Goal: Information Seeking & Learning: Learn about a topic

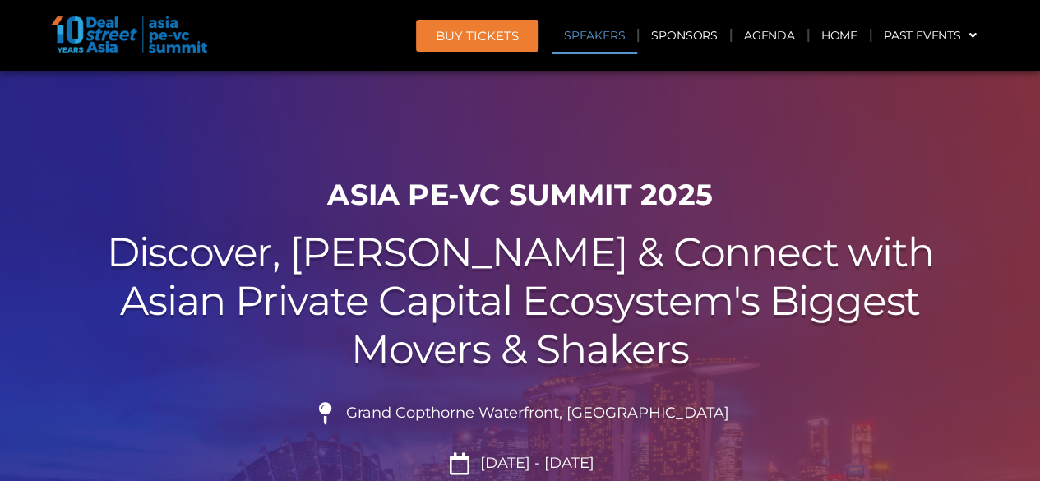
click at [604, 30] on link "Speakers" at bounding box center [595, 35] width 86 height 38
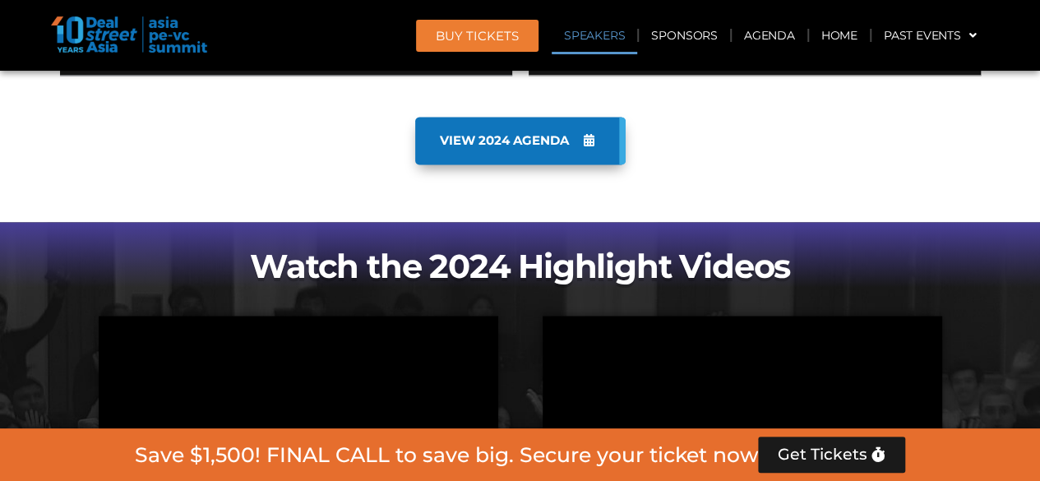
scroll to position [1784, 0]
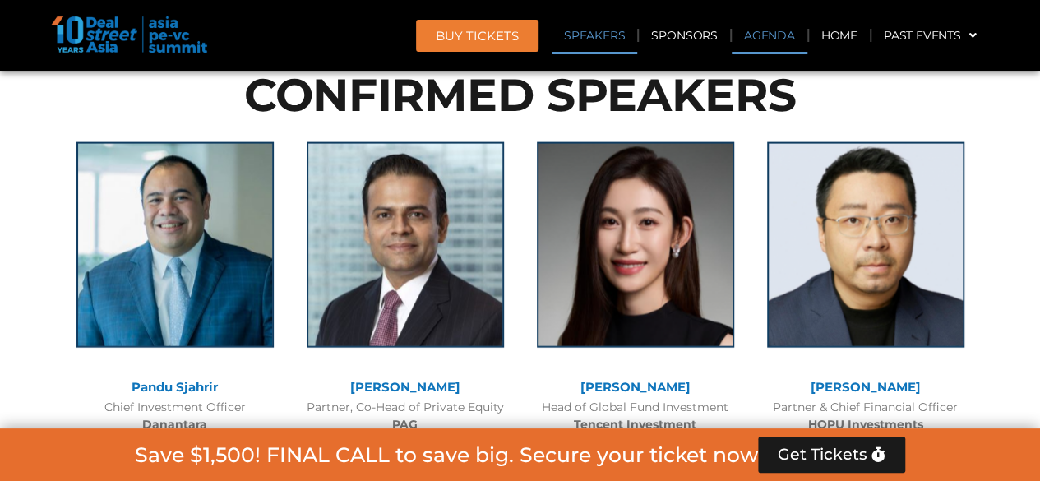
click at [784, 34] on link "Agenda" at bounding box center [770, 35] width 76 height 38
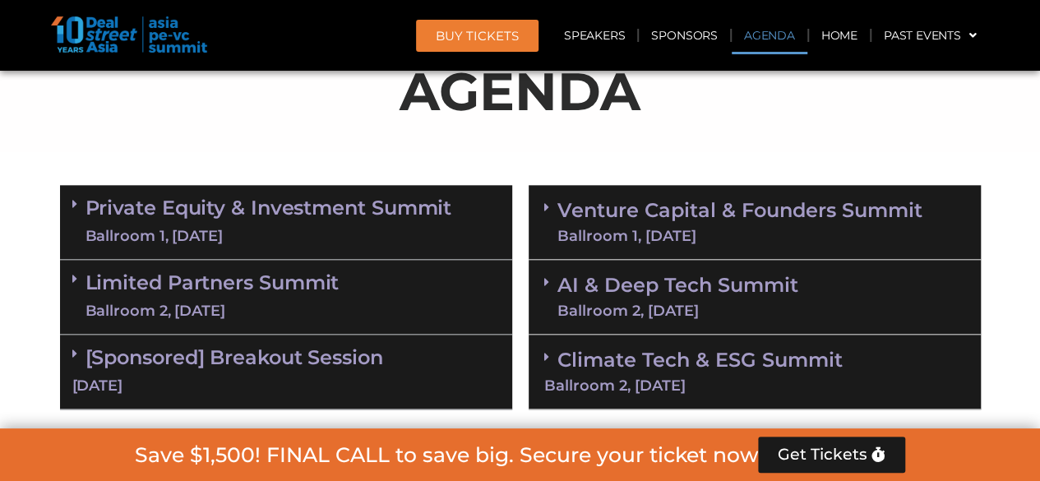
scroll to position [905, 0]
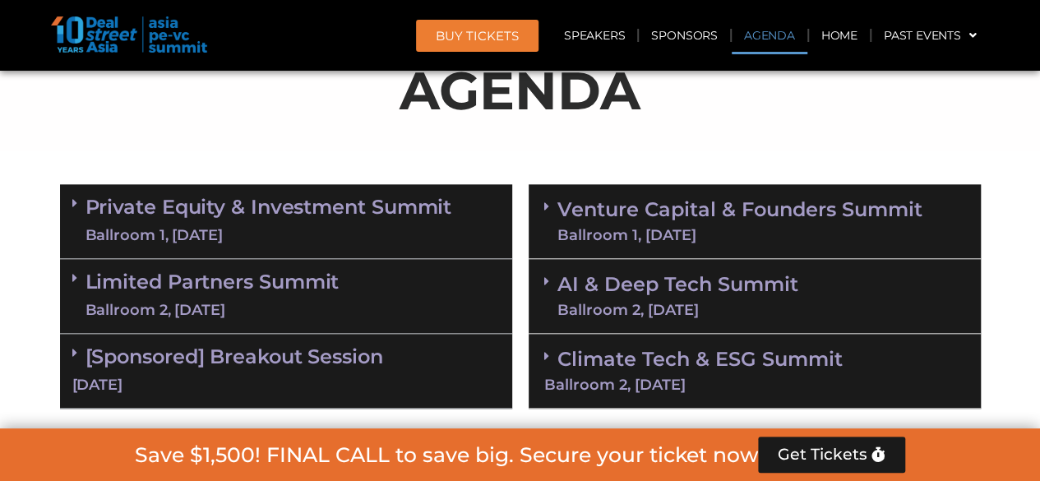
click at [666, 210] on link "Venture Capital & Founders​ Summit Ballroom 1, [DATE]" at bounding box center [739, 221] width 365 height 43
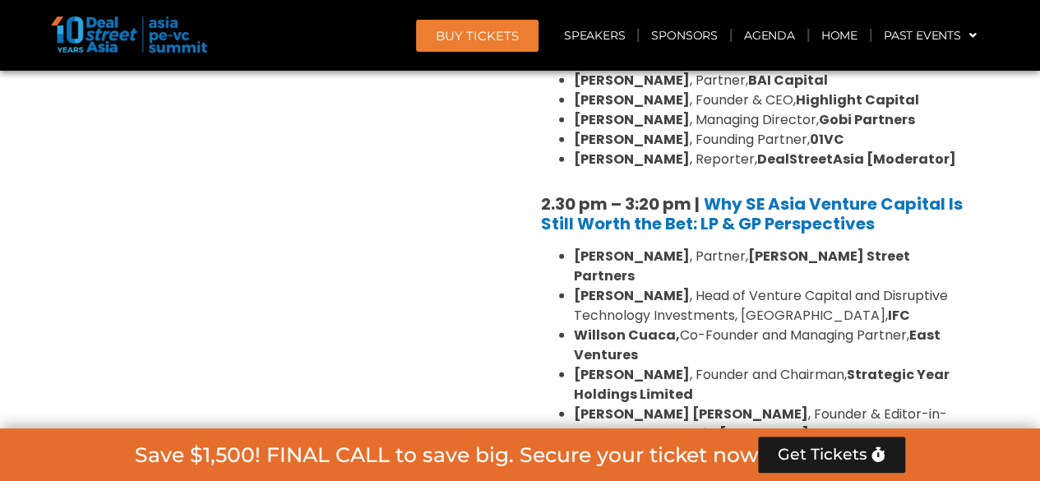
scroll to position [2248, 0]
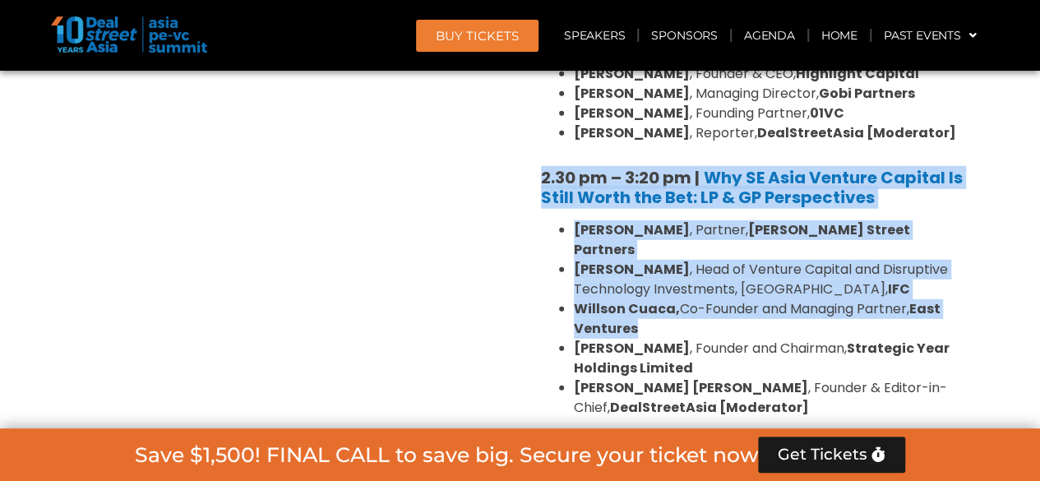
drag, startPoint x: 530, startPoint y: 124, endPoint x: 940, endPoint y: 260, distance: 431.4
click at [940, 260] on div "8:00 am – 9:00 am | Registration & Networking Coffee 9:00 am – 9:15 am | Welcom…" at bounding box center [755, 47] width 452 height 2264
click at [940, 299] on li "Willson Cuaca, Co-Founder and Managing Partner, East Ventures" at bounding box center [771, 318] width 395 height 39
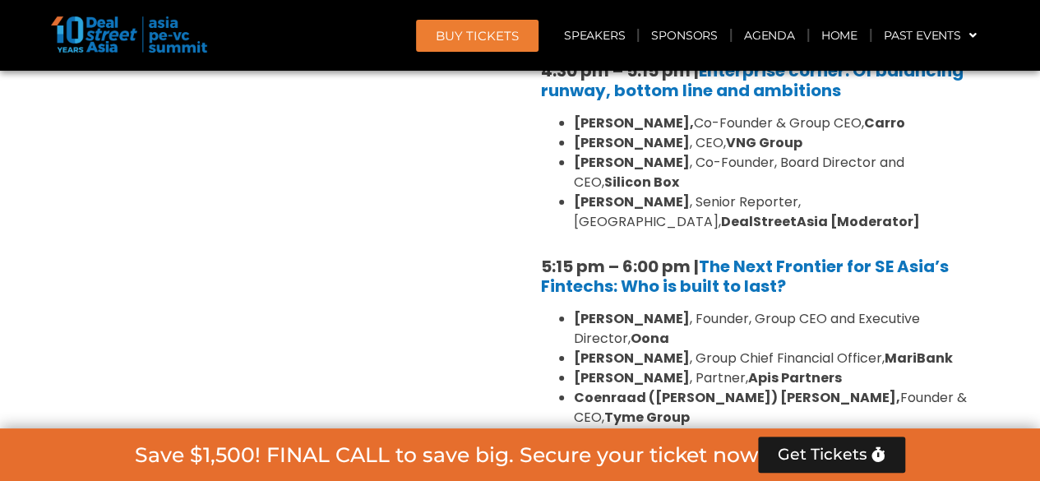
scroll to position [2906, 0]
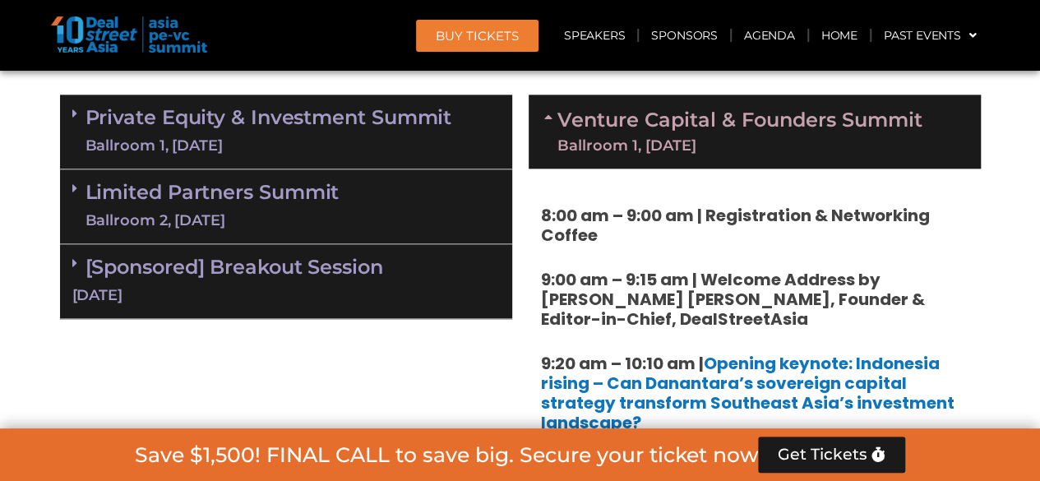
scroll to position [0, 0]
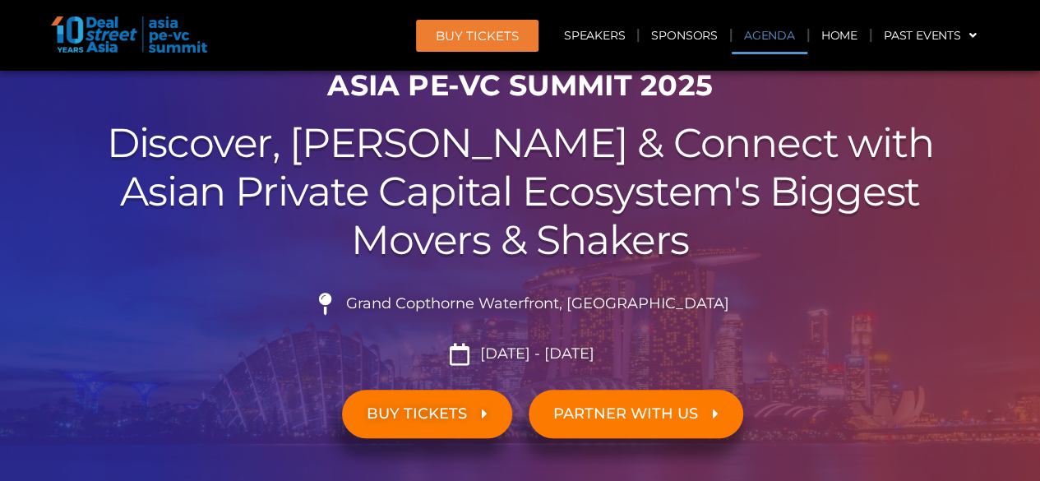
click at [803, 34] on link "Agenda" at bounding box center [770, 35] width 76 height 38
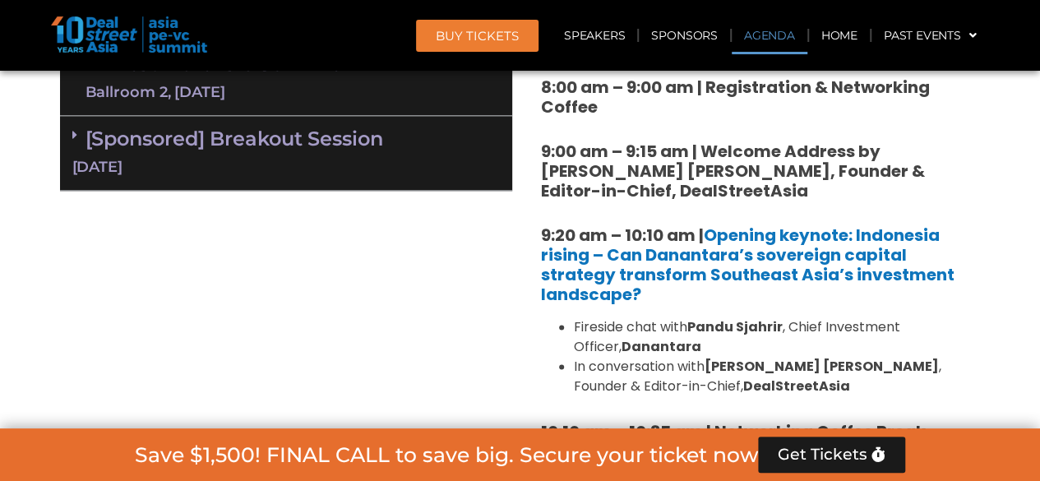
scroll to position [953, 0]
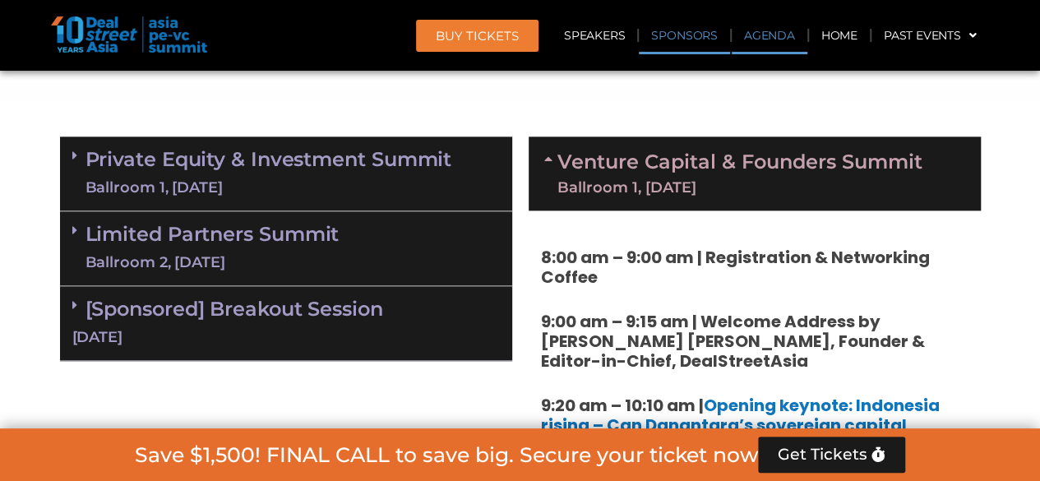
click at [686, 32] on link "Sponsors" at bounding box center [684, 35] width 90 height 38
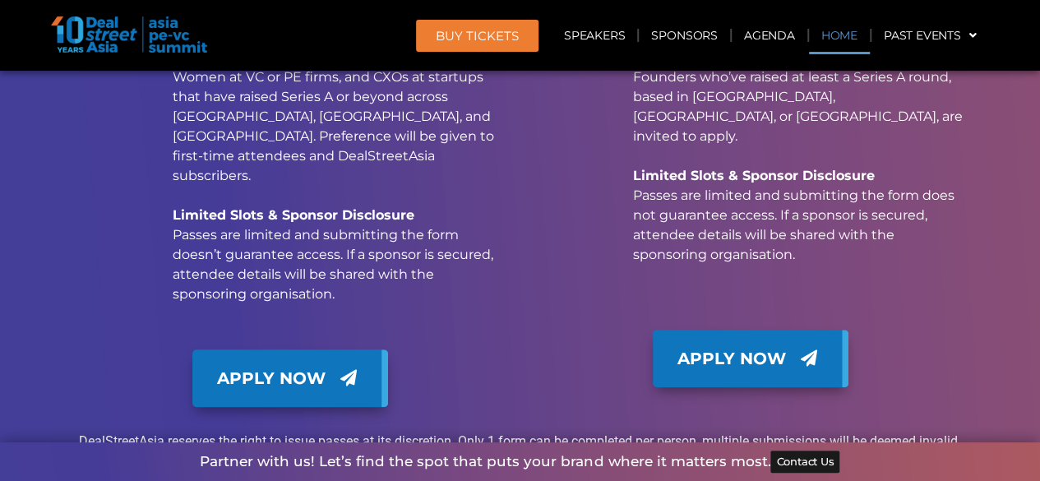
scroll to position [19021, 0]
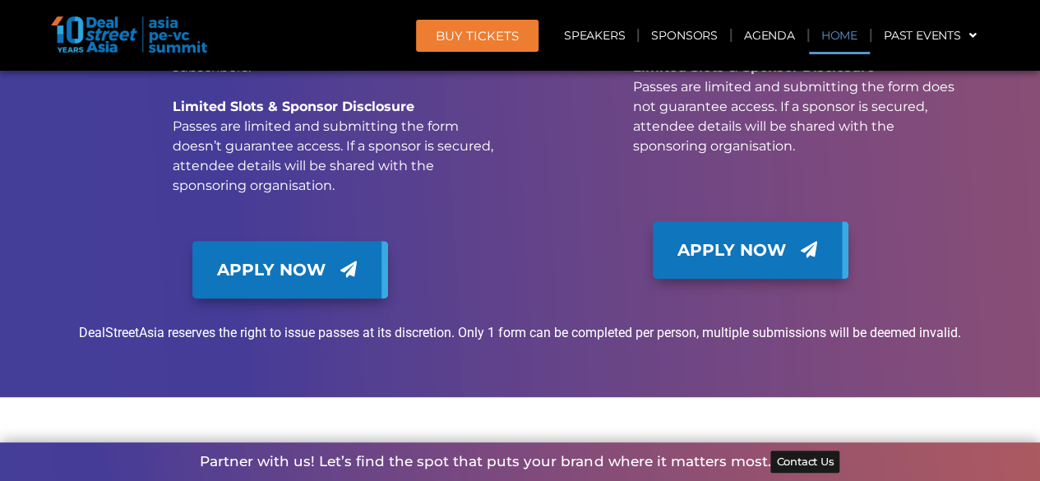
click at [829, 31] on link "Home" at bounding box center [839, 35] width 61 height 38
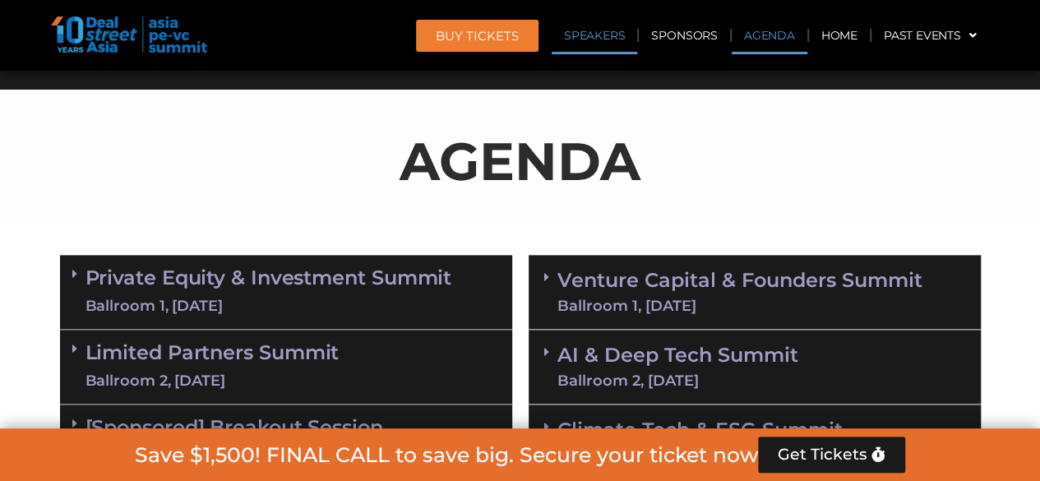
click at [613, 41] on link "Speakers" at bounding box center [595, 35] width 86 height 38
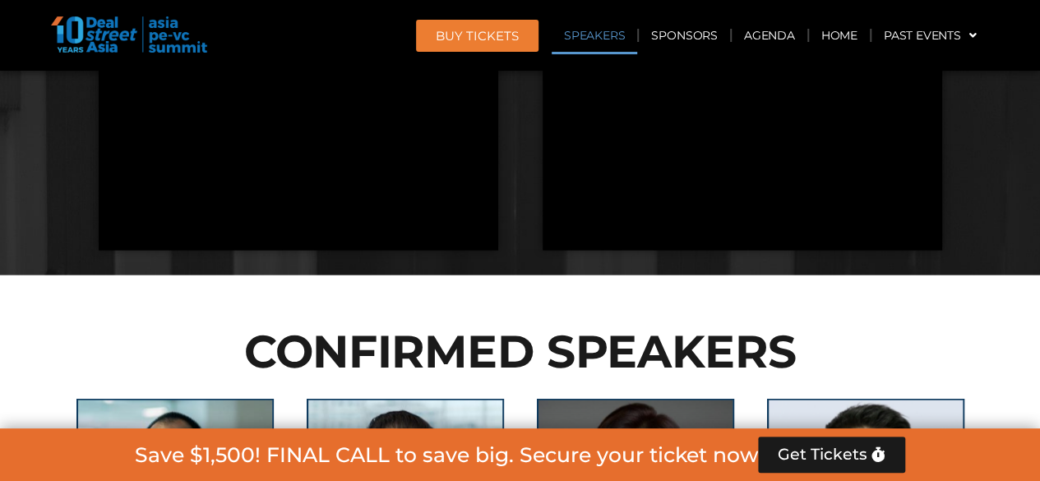
scroll to position [1903, 0]
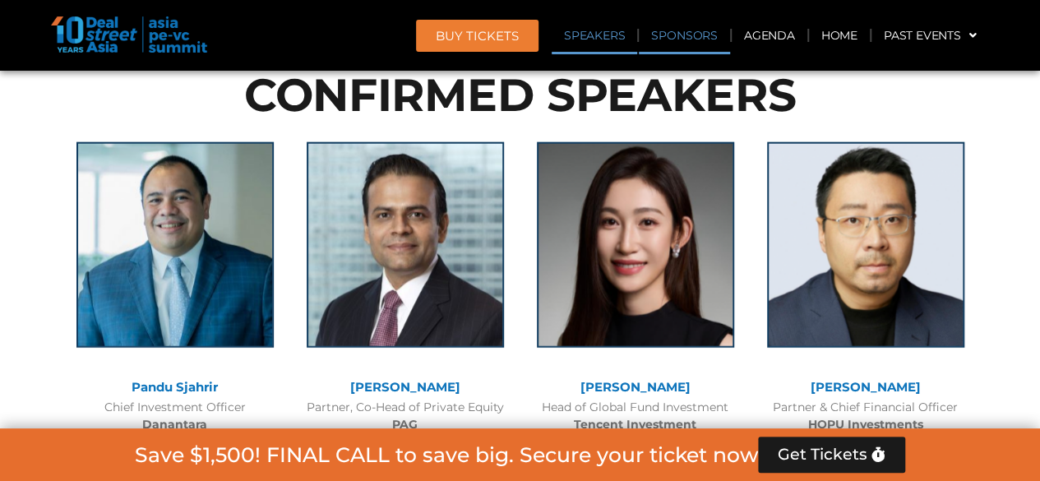
click at [690, 33] on link "Sponsors" at bounding box center [684, 35] width 90 height 38
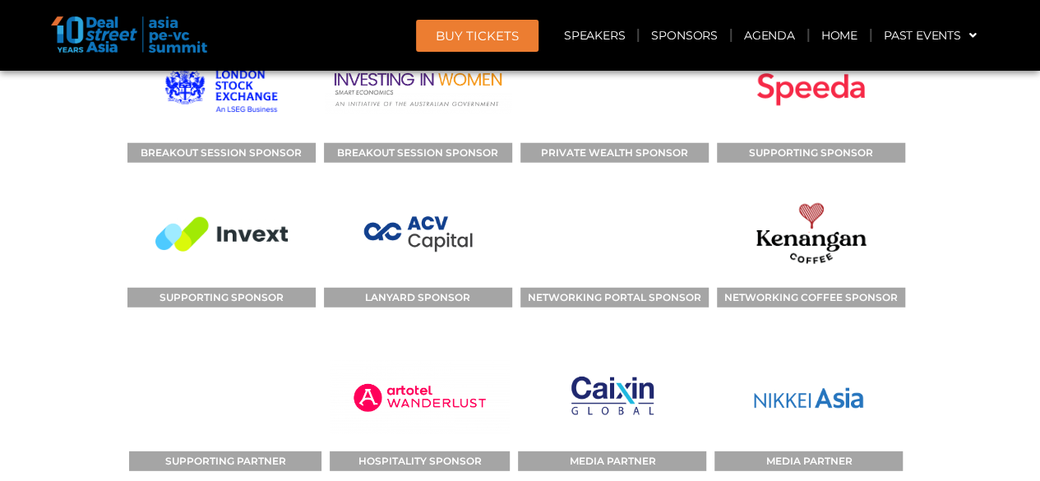
scroll to position [17825, 0]
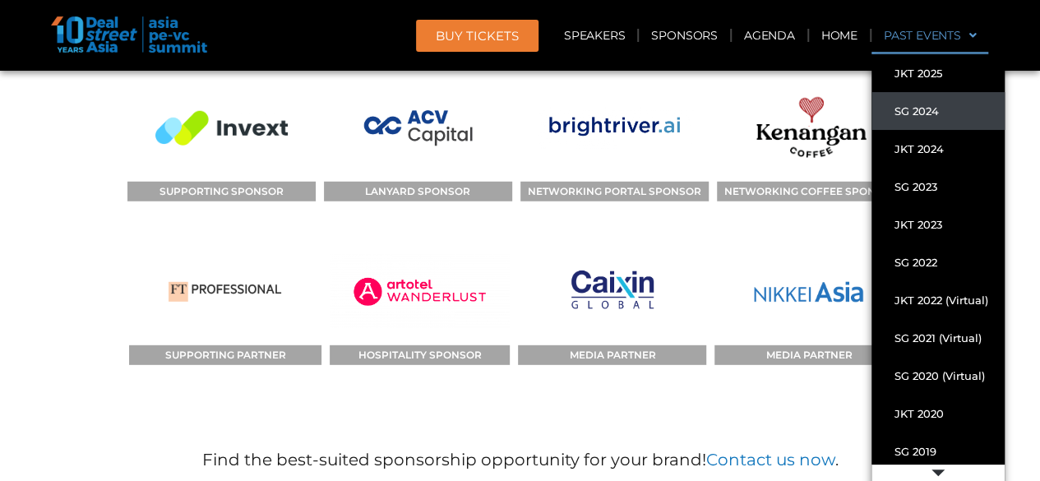
click at [921, 104] on link "SG 2024" at bounding box center [938, 111] width 133 height 38
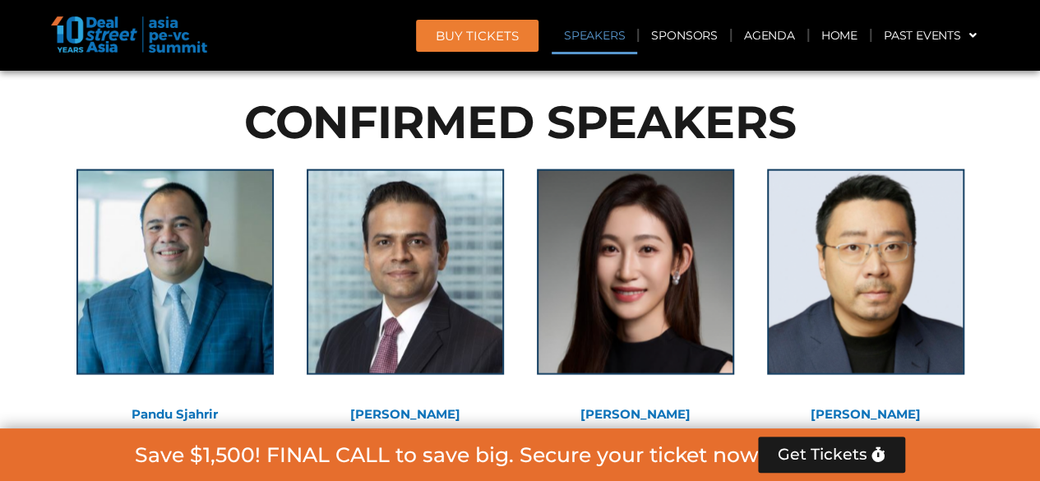
scroll to position [2039, 0]
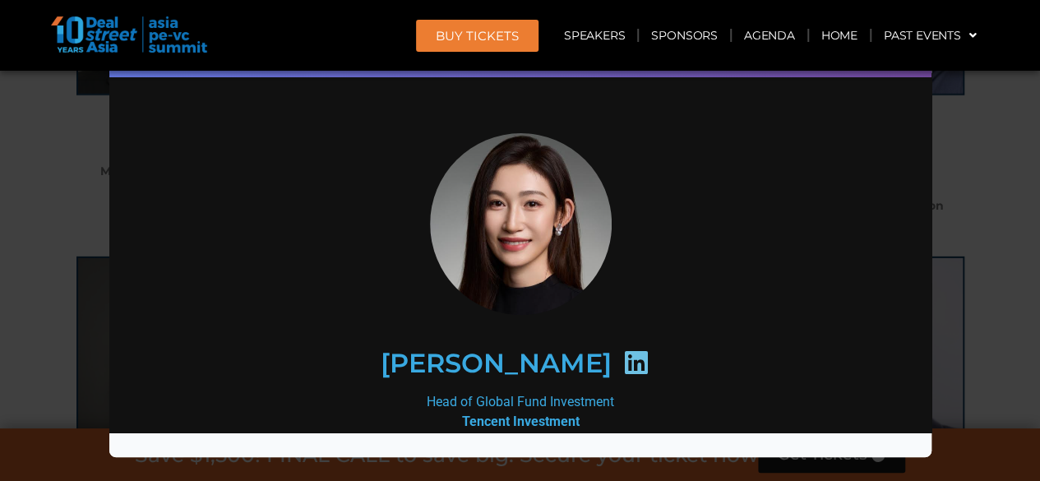
scroll to position [2323, 0]
click at [1019, 98] on div "Speaker Profile ×" at bounding box center [520, 240] width 1040 height 481
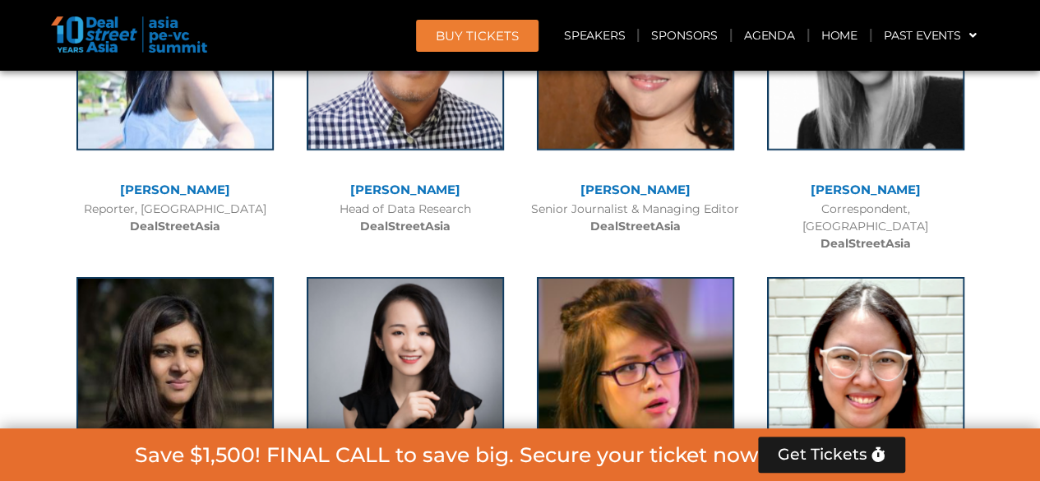
scroll to position [11683, 0]
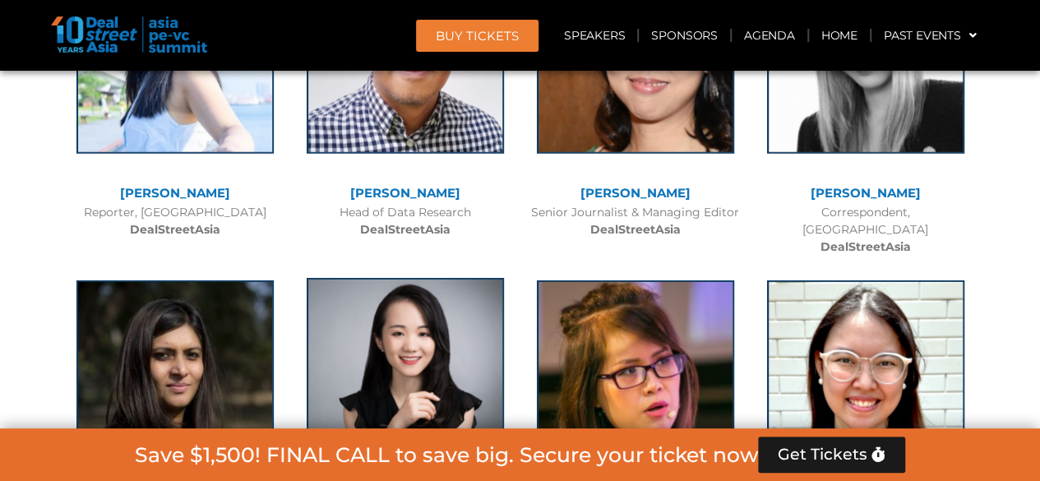
click at [414, 278] on img at bounding box center [405, 381] width 197 height 206
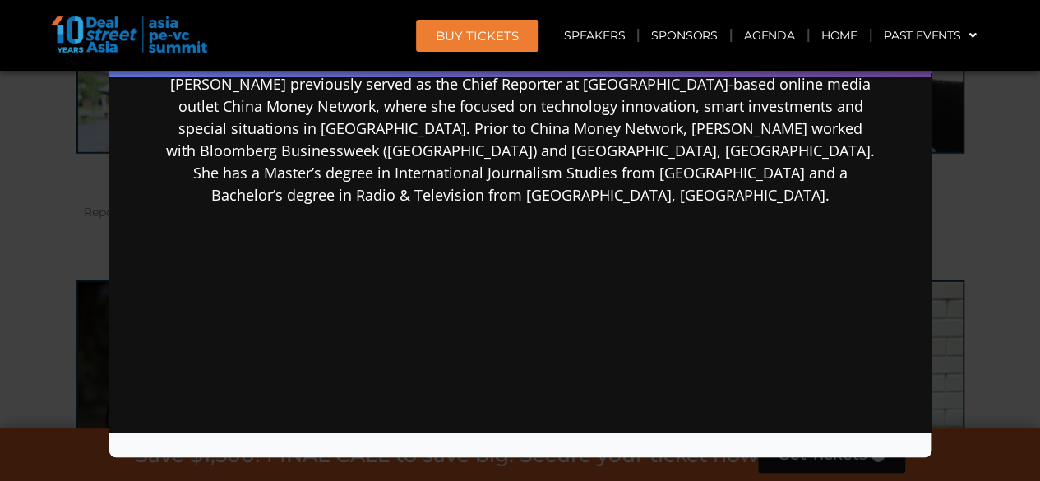
scroll to position [301, 0]
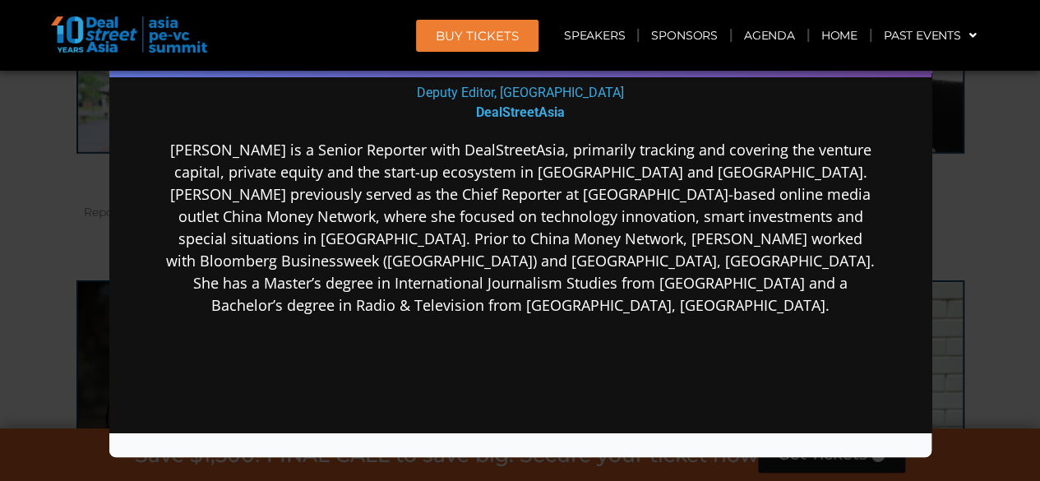
click at [1011, 202] on div "Speaker Profile ×" at bounding box center [520, 240] width 1040 height 481
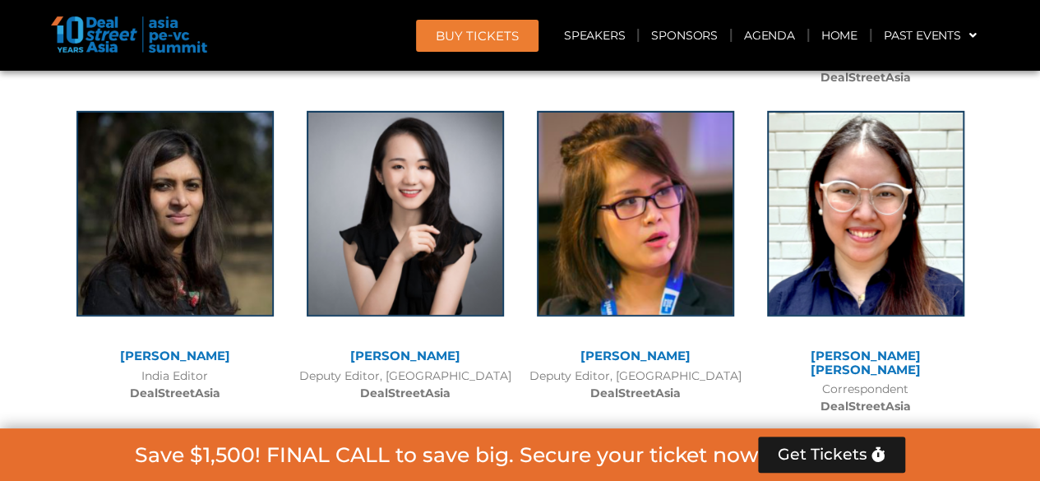
scroll to position [11902, 0]
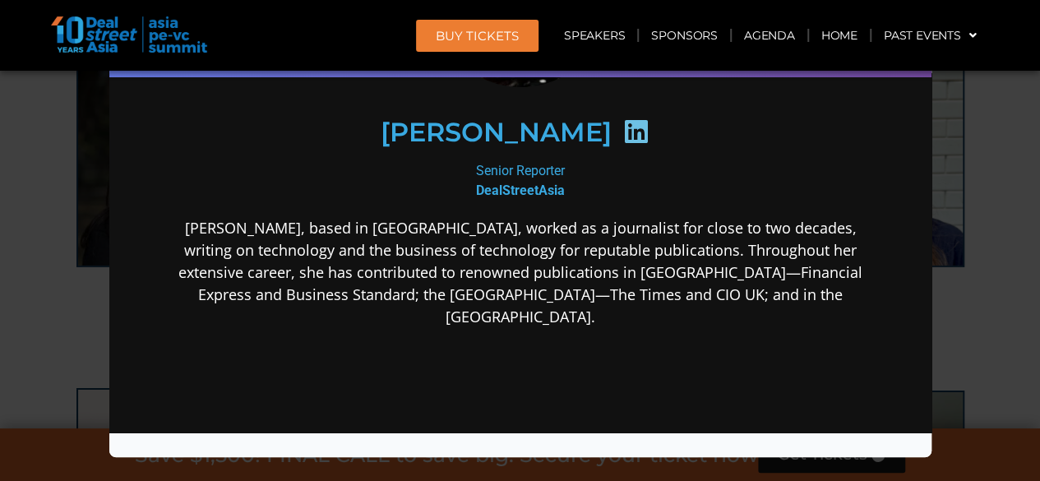
scroll to position [301, 0]
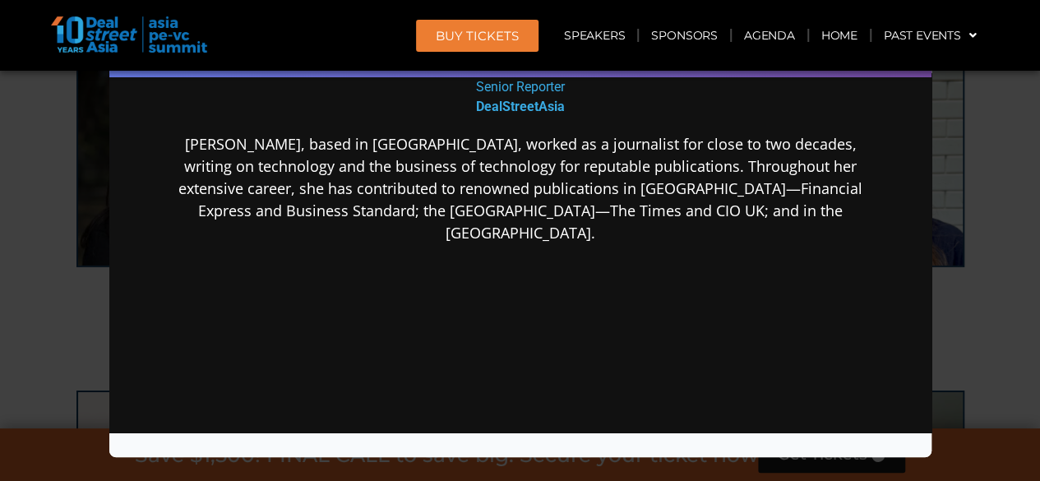
click at [988, 213] on div "Speaker Profile ×" at bounding box center [520, 240] width 1040 height 481
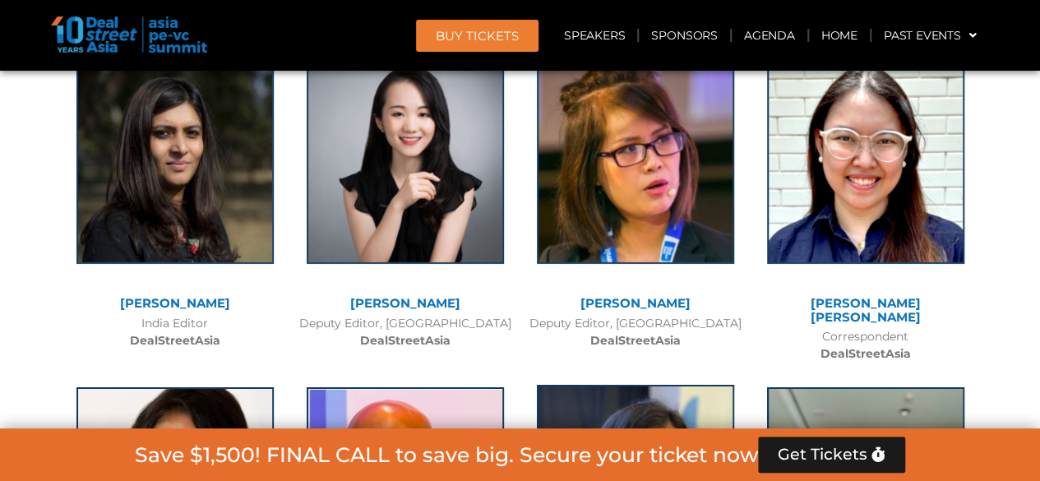
scroll to position [11902, 0]
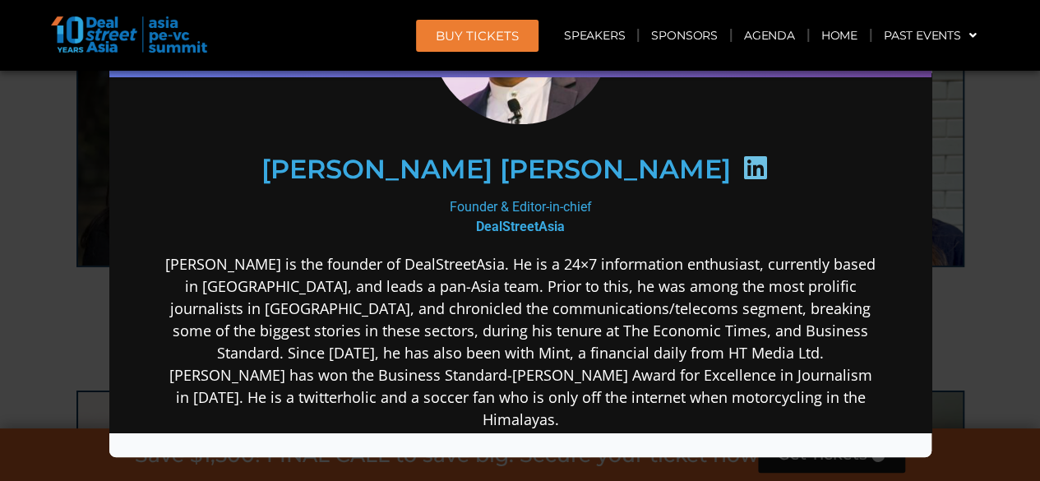
scroll to position [274, 0]
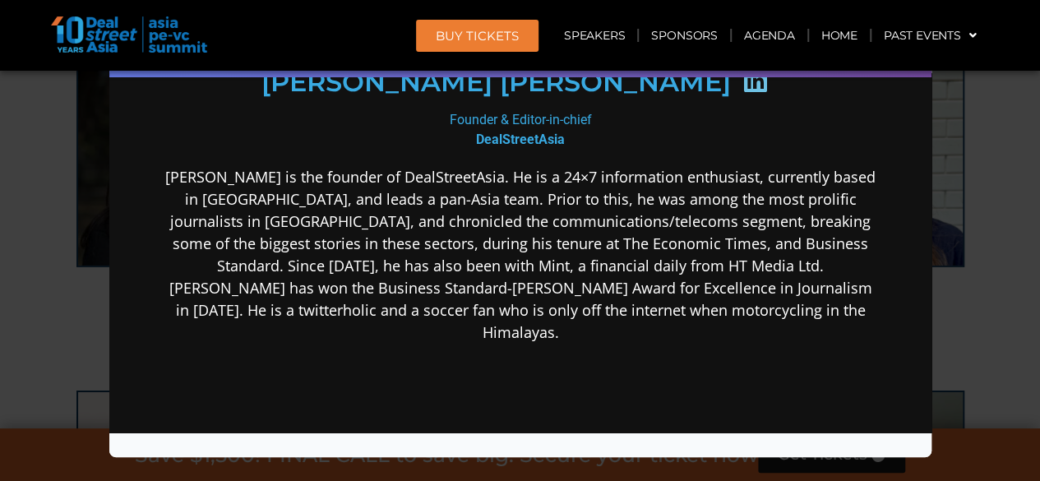
click at [766, 314] on p "Joji is the founder of DealStreetAsia. He is a 24×7 information enthusiast, cur…" at bounding box center [519, 255] width 710 height 178
drag, startPoint x: 777, startPoint y: 302, endPoint x: 730, endPoint y: 303, distance: 46.9
click at [730, 303] on p "Joji is the founder of DealStreetAsia. He is a 24×7 information enthusiast, cur…" at bounding box center [519, 255] width 710 height 178
click at [965, 215] on div "Speaker Profile ×" at bounding box center [520, 240] width 1040 height 481
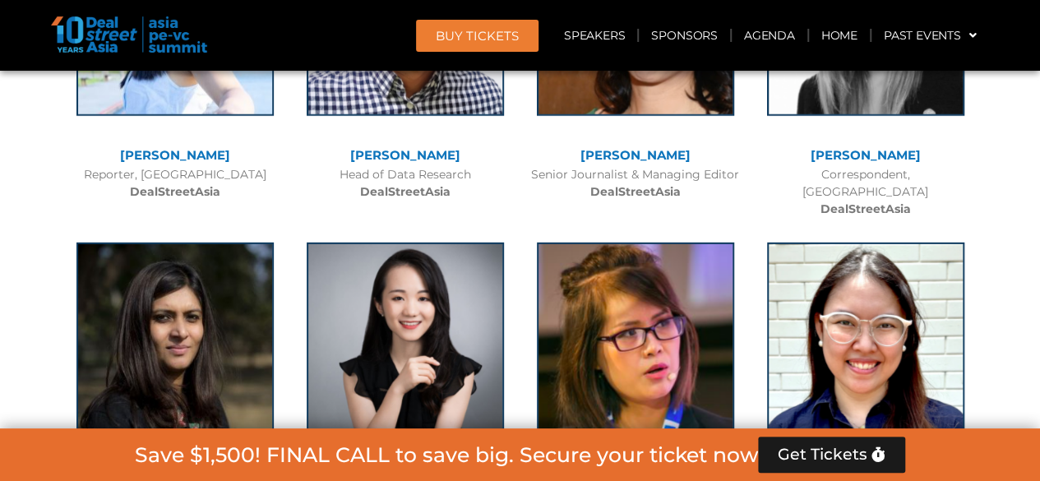
scroll to position [11710, 0]
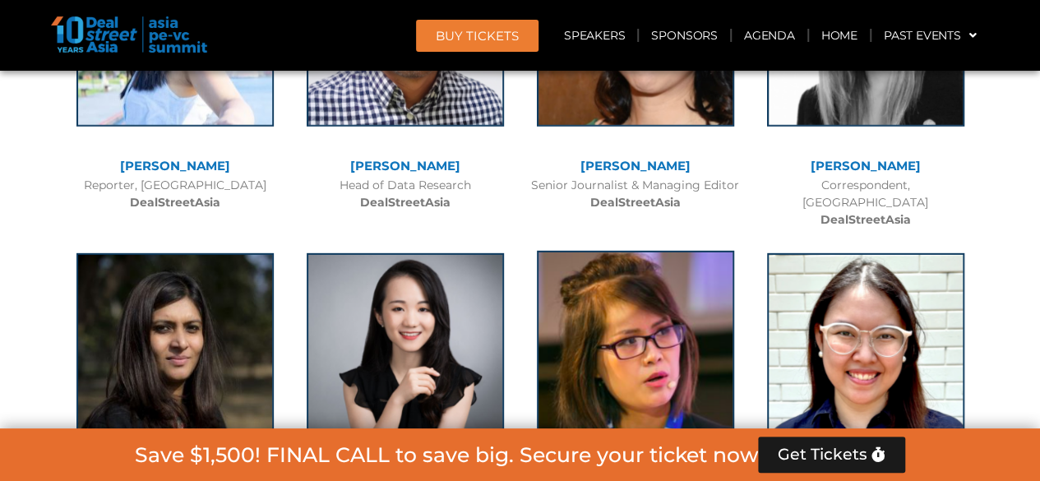
click at [608, 251] on img at bounding box center [635, 354] width 197 height 206
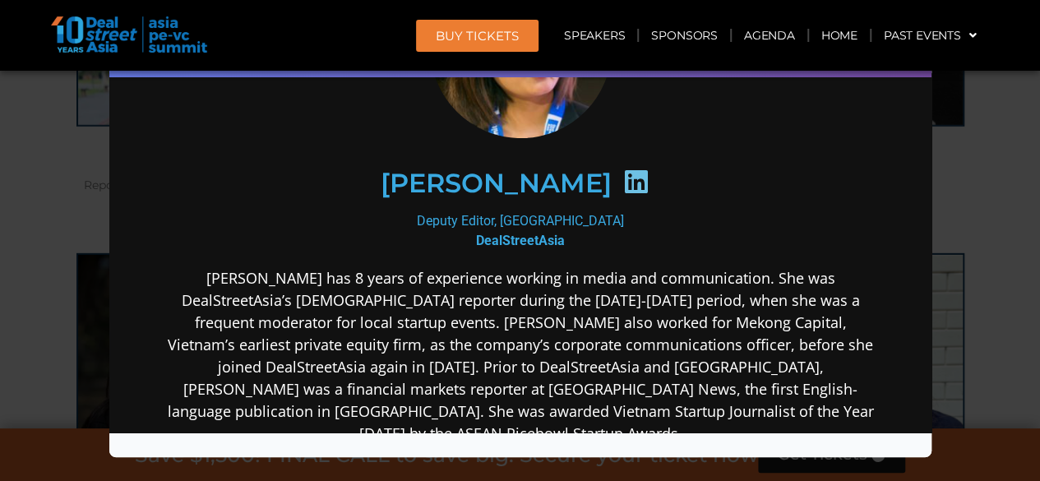
scroll to position [219, 0]
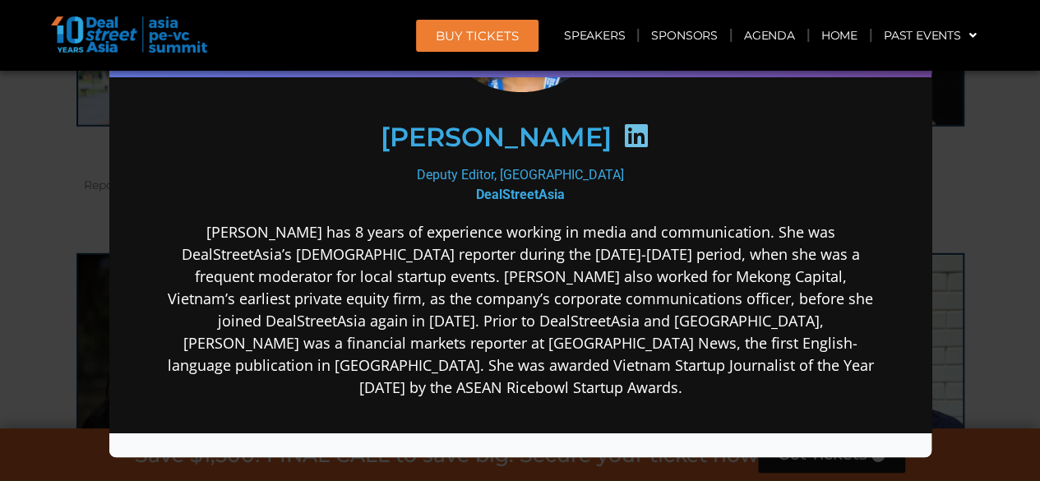
click at [980, 247] on div "Speaker Profile ×" at bounding box center [520, 240] width 1040 height 481
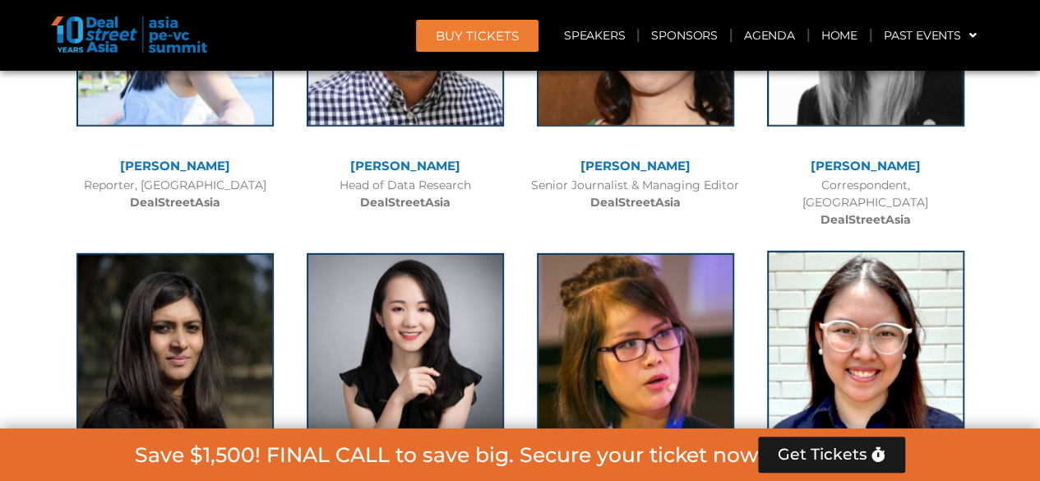
click at [870, 251] on img at bounding box center [865, 354] width 197 height 206
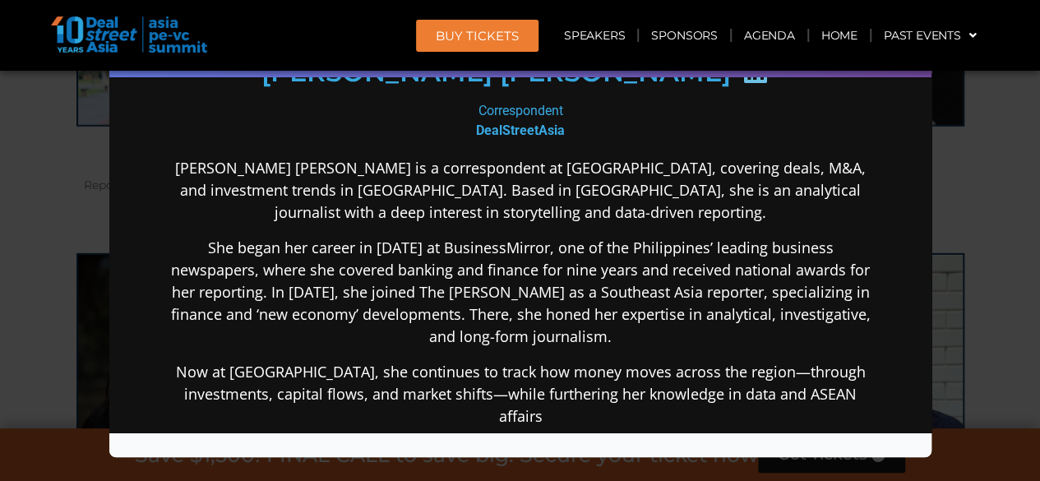
scroll to position [356, 0]
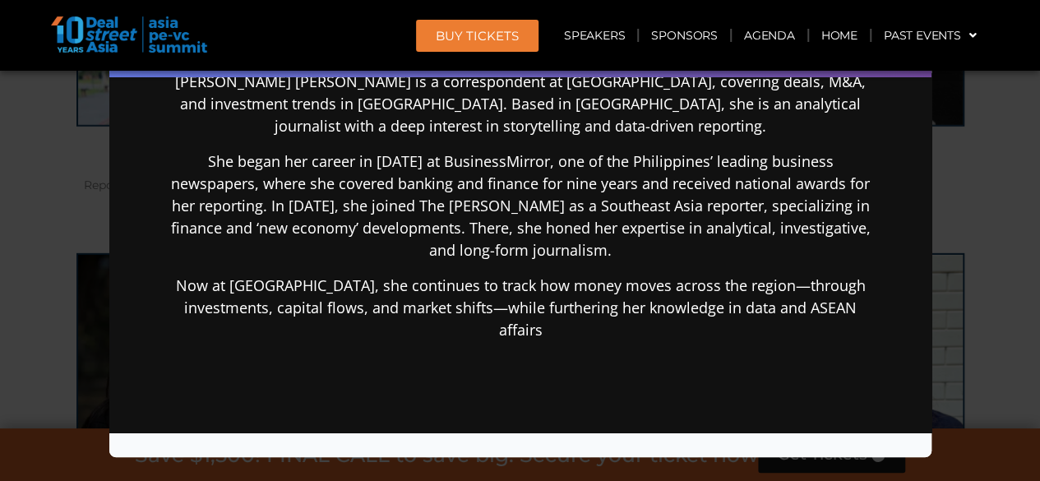
click at [983, 237] on div "Speaker Profile ×" at bounding box center [520, 240] width 1040 height 481
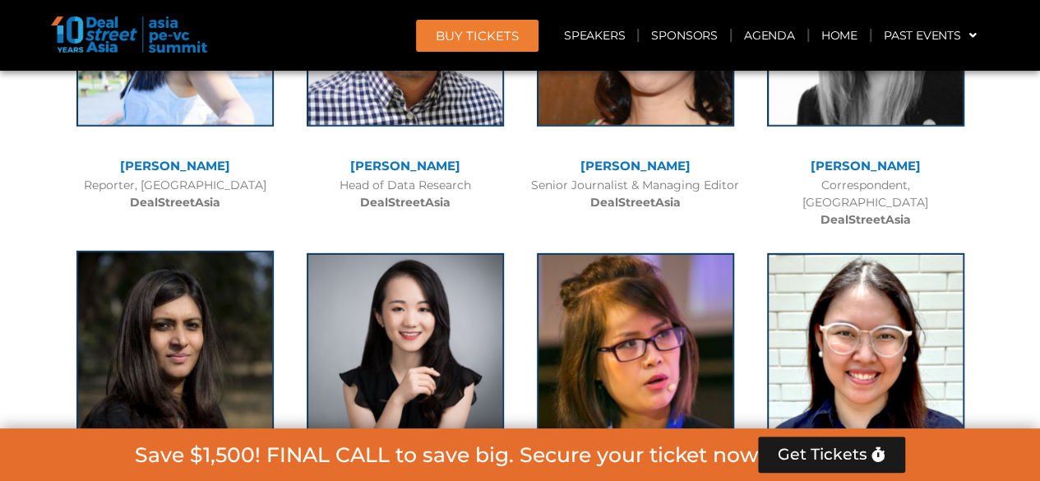
click at [136, 251] on img at bounding box center [174, 354] width 197 height 206
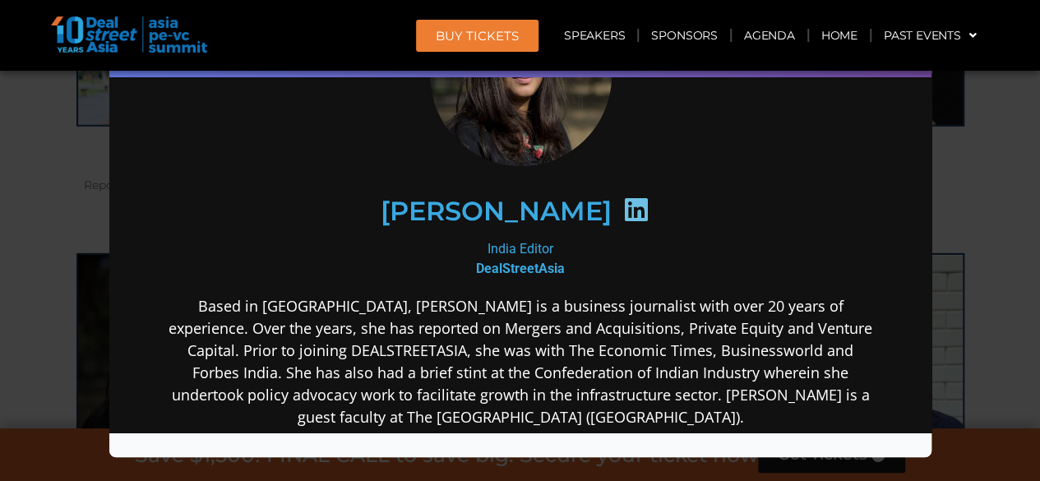
scroll to position [247, 0]
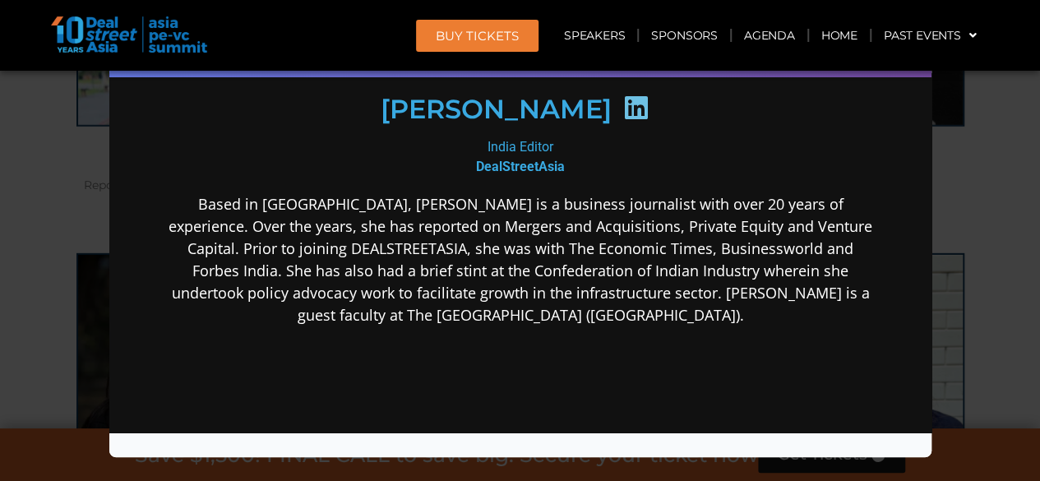
click at [983, 262] on div "Speaker Profile ×" at bounding box center [520, 240] width 1040 height 481
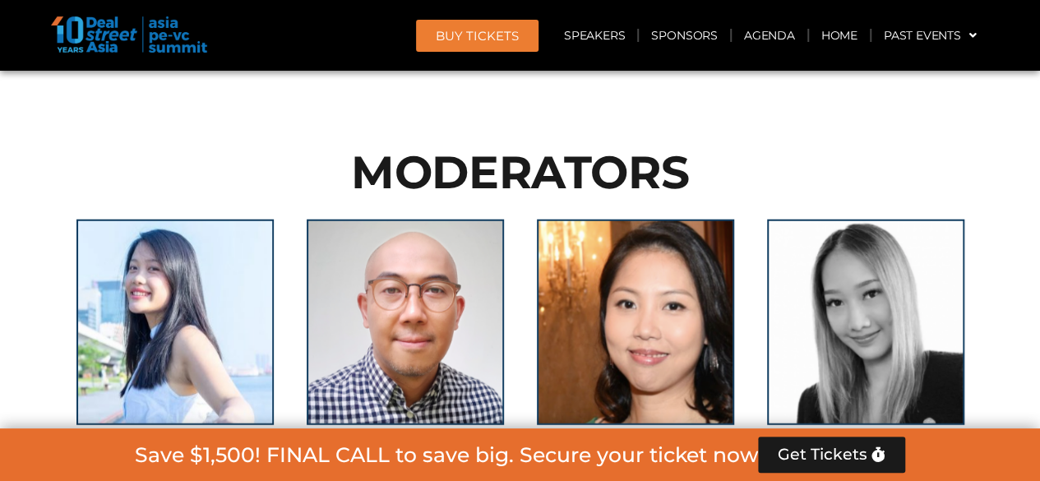
scroll to position [11408, 0]
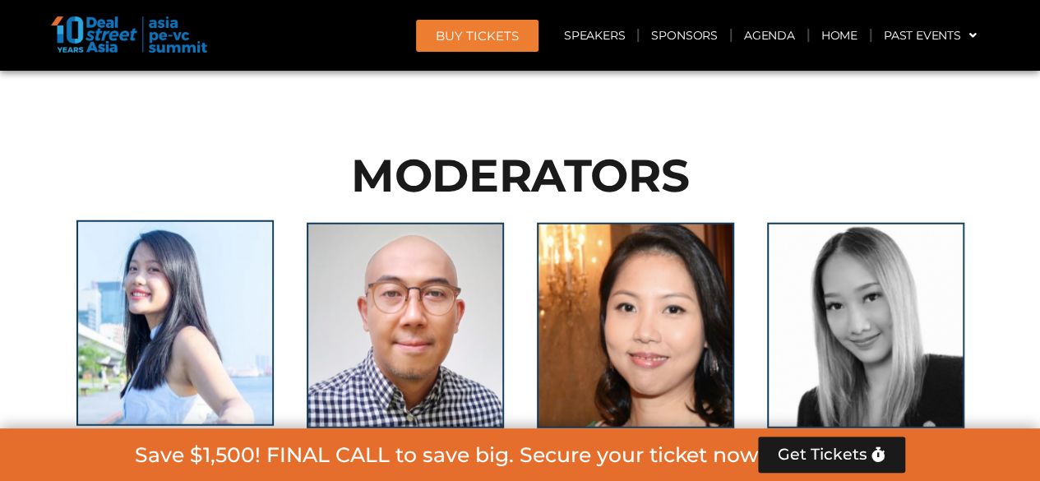
click at [203, 220] on img at bounding box center [174, 323] width 197 height 206
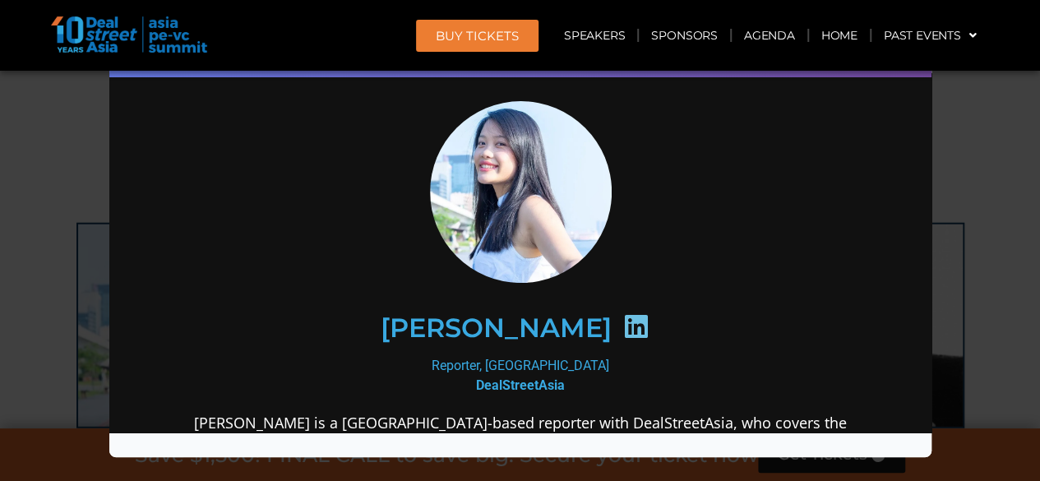
scroll to position [27, 0]
click at [622, 333] on icon at bounding box center [635, 327] width 26 height 26
click at [622, 320] on icon at bounding box center [635, 327] width 26 height 26
click at [622, 319] on icon at bounding box center [635, 327] width 26 height 26
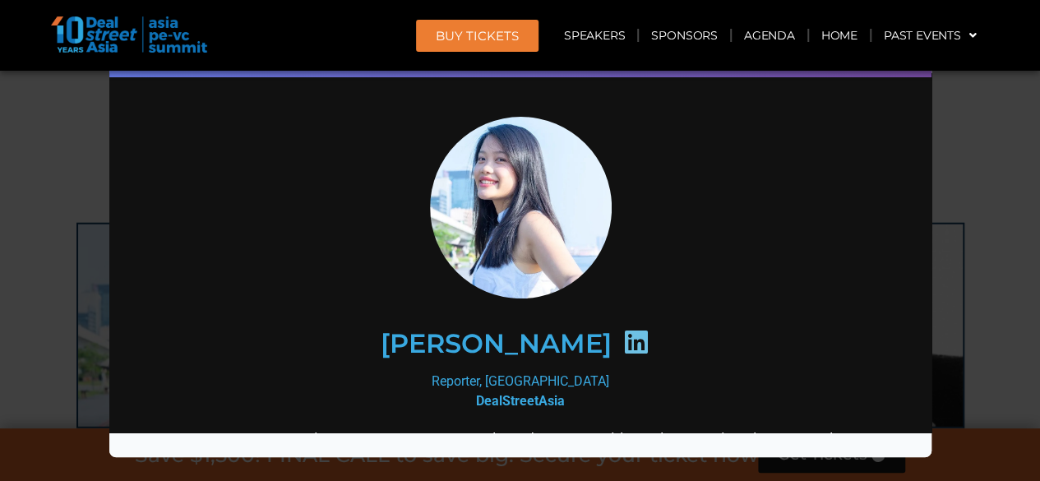
scroll to position [0, 0]
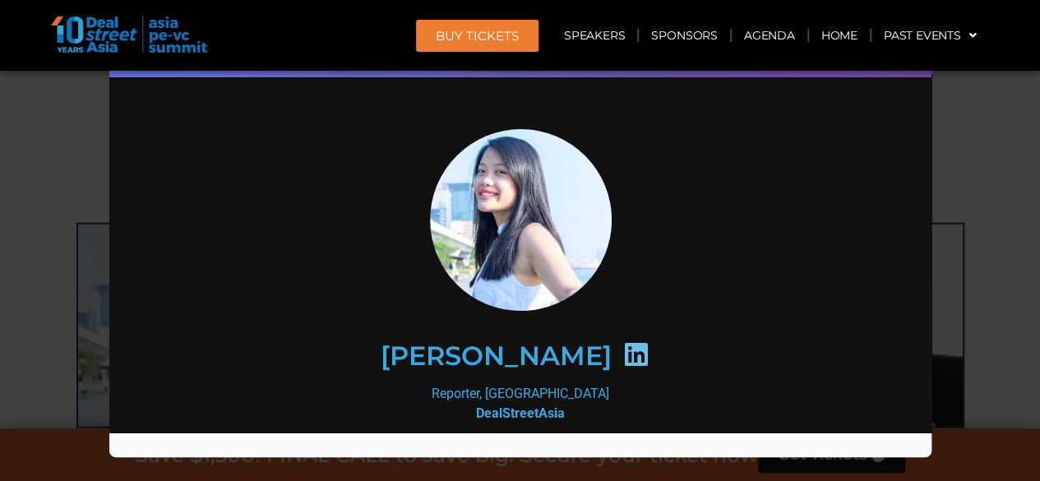
click at [982, 277] on div "Speaker Profile ×" at bounding box center [520, 240] width 1040 height 481
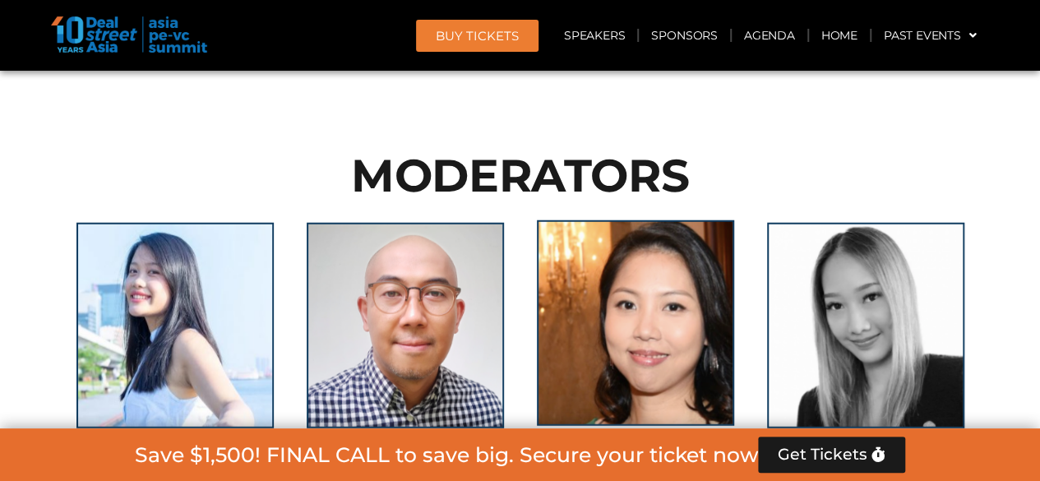
click at [604, 220] on img at bounding box center [635, 323] width 197 height 206
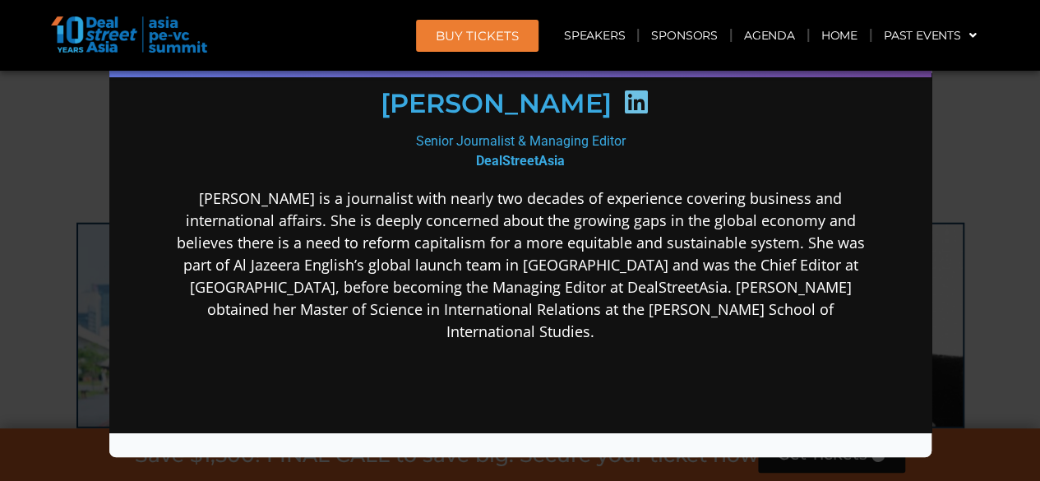
scroll to position [247, 0]
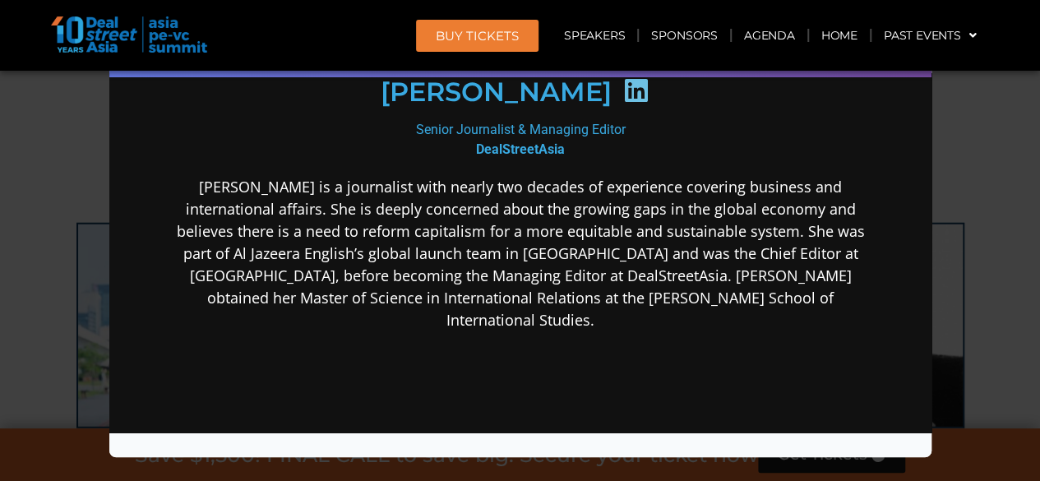
click at [974, 337] on div "Speaker Profile ×" at bounding box center [520, 240] width 1040 height 481
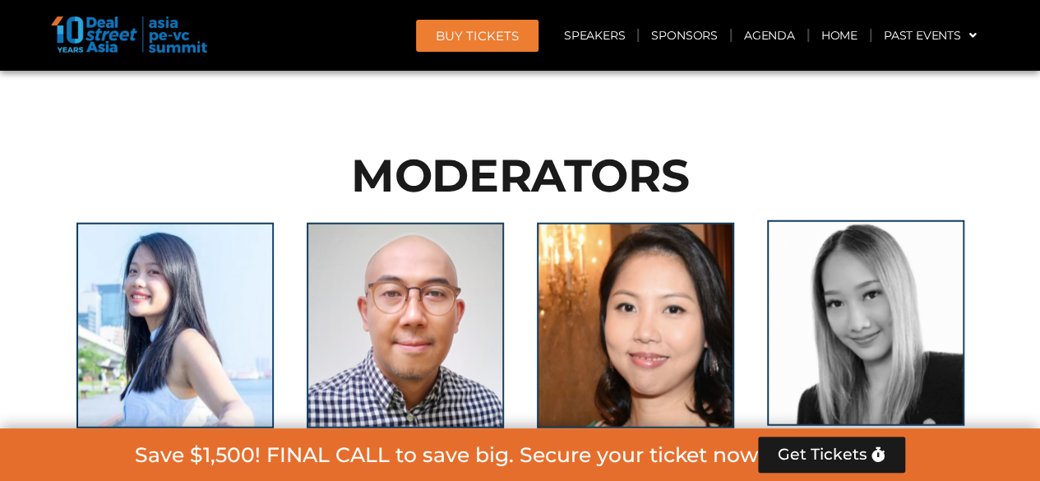
click at [844, 220] on img at bounding box center [865, 323] width 197 height 206
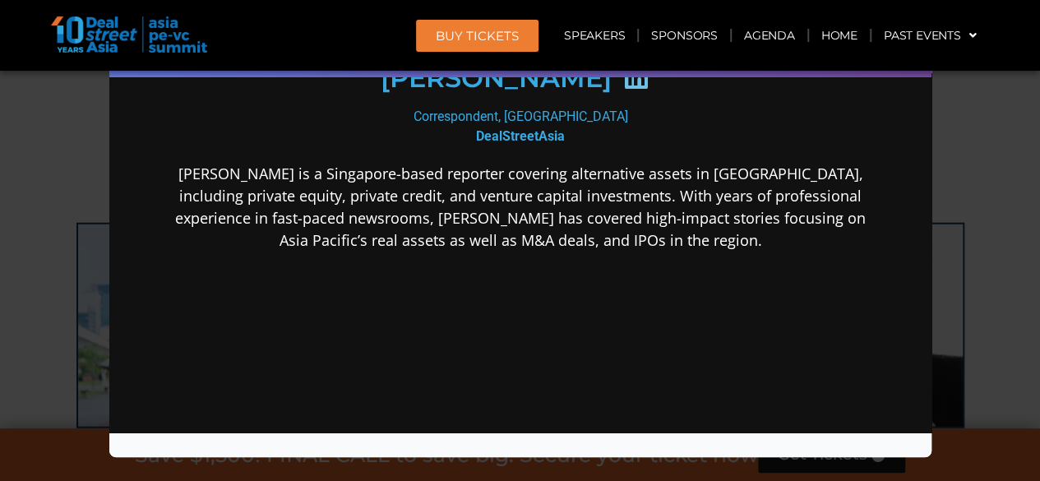
click at [975, 329] on div "Speaker Profile ×" at bounding box center [520, 240] width 1040 height 481
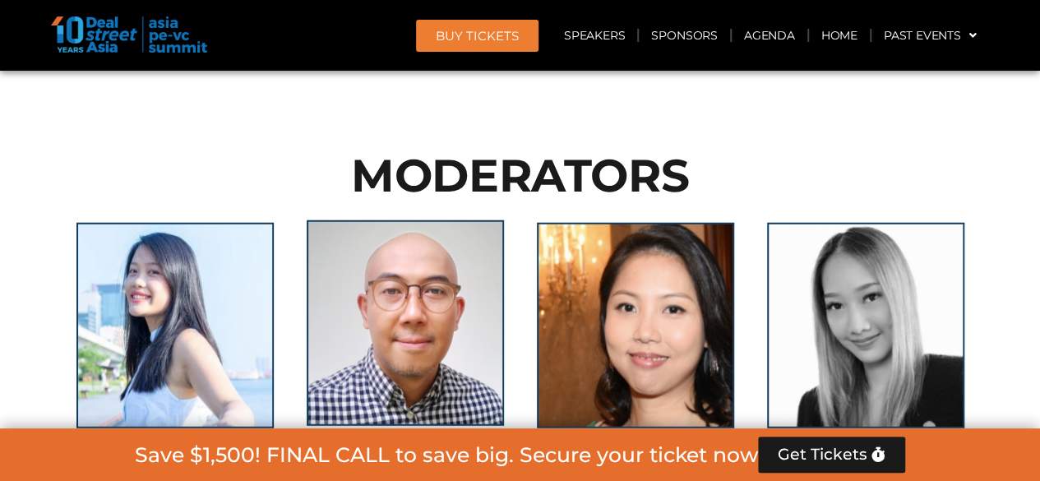
click at [365, 220] on img at bounding box center [405, 323] width 197 height 206
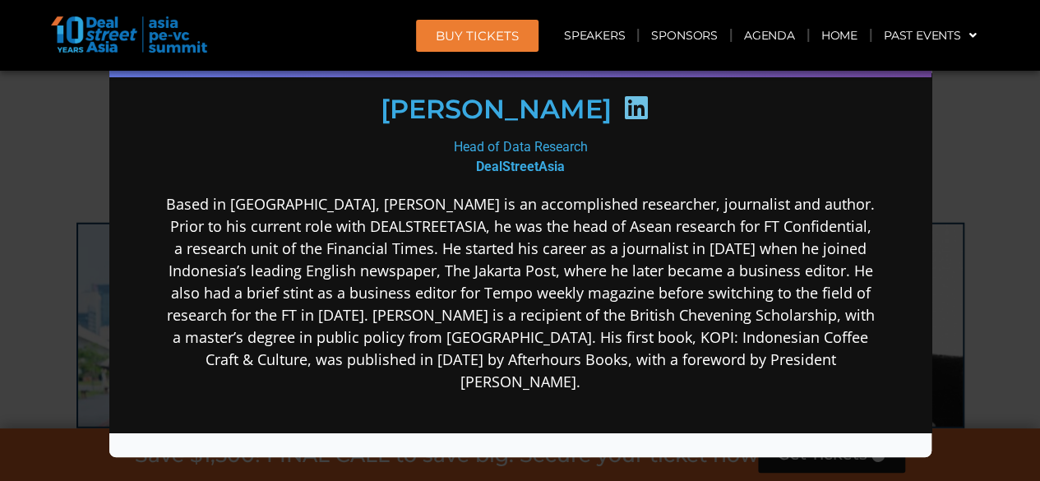
click at [622, 102] on icon at bounding box center [635, 108] width 26 height 26
click at [967, 325] on div "Speaker Profile ×" at bounding box center [520, 240] width 1040 height 481
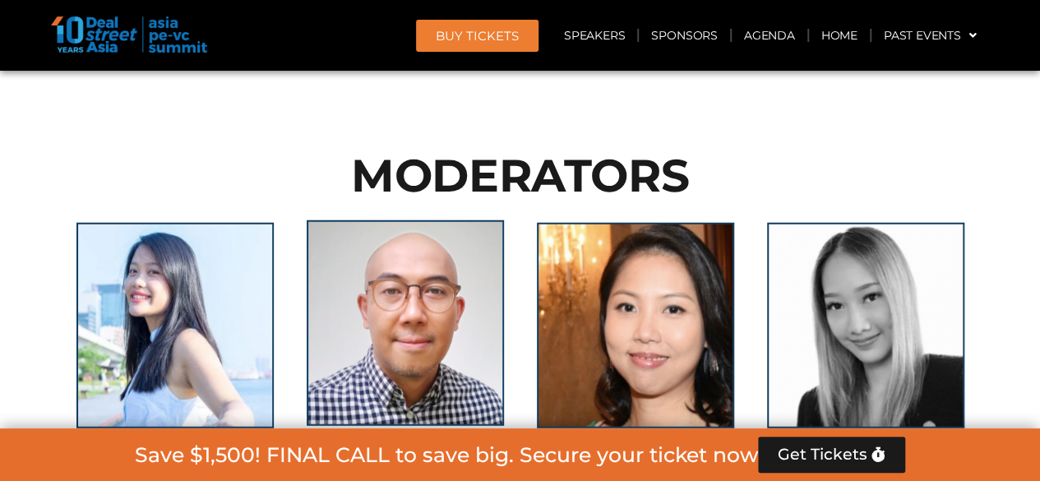
click at [470, 220] on img at bounding box center [405, 323] width 197 height 206
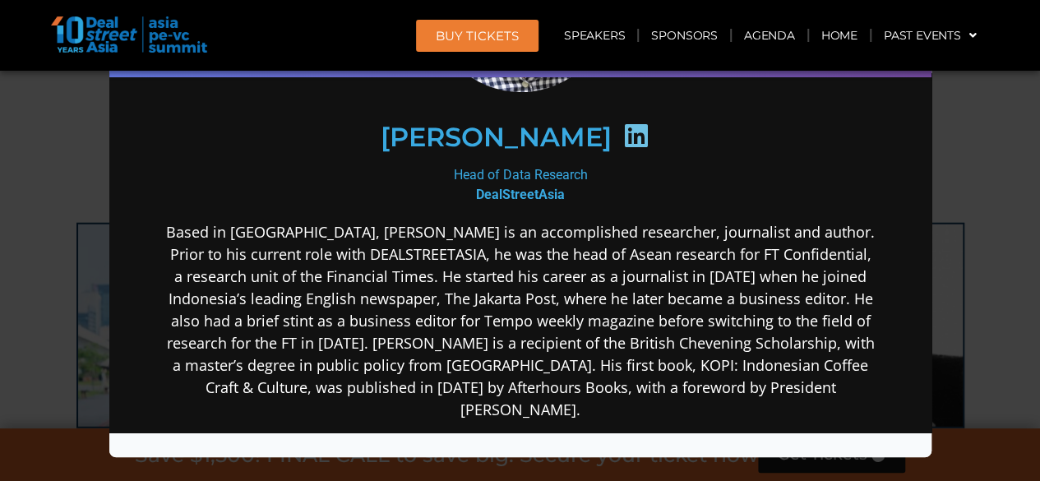
scroll to position [219, 0]
click at [965, 341] on div "Speaker Profile ×" at bounding box center [520, 240] width 1040 height 481
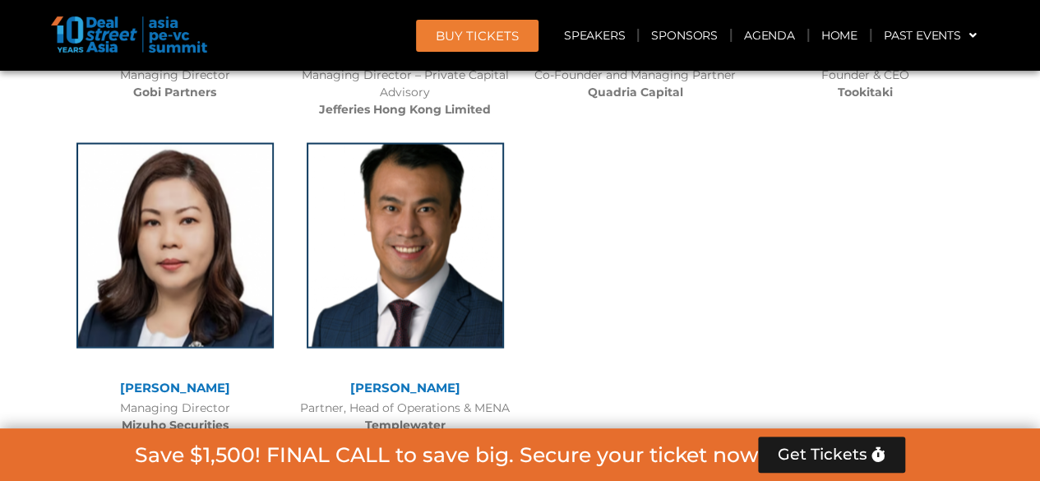
scroll to position [10833, 0]
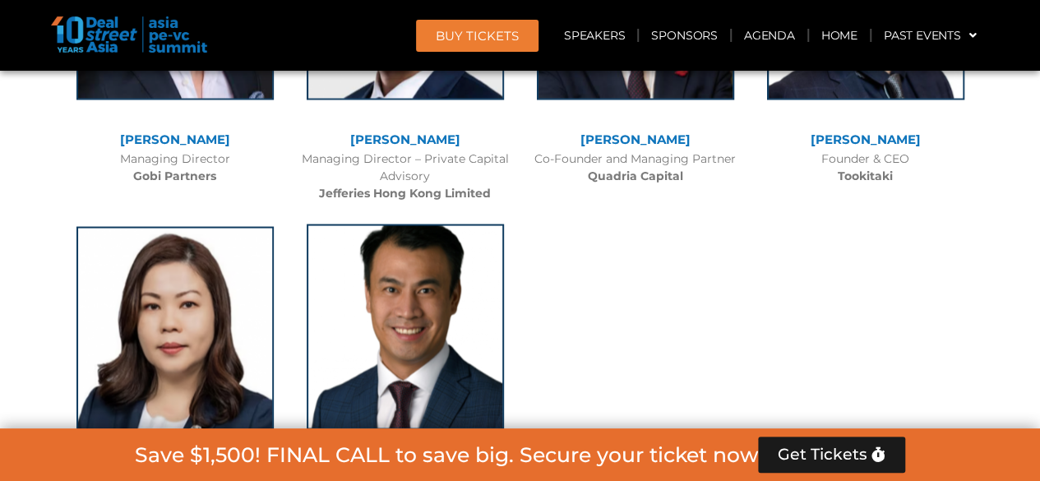
click at [421, 236] on img at bounding box center [405, 327] width 197 height 206
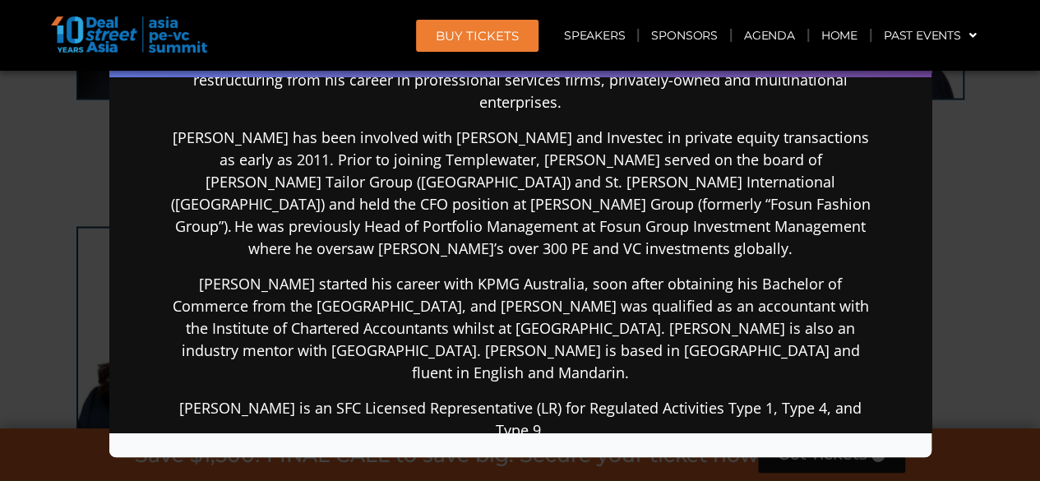
scroll to position [493, 0]
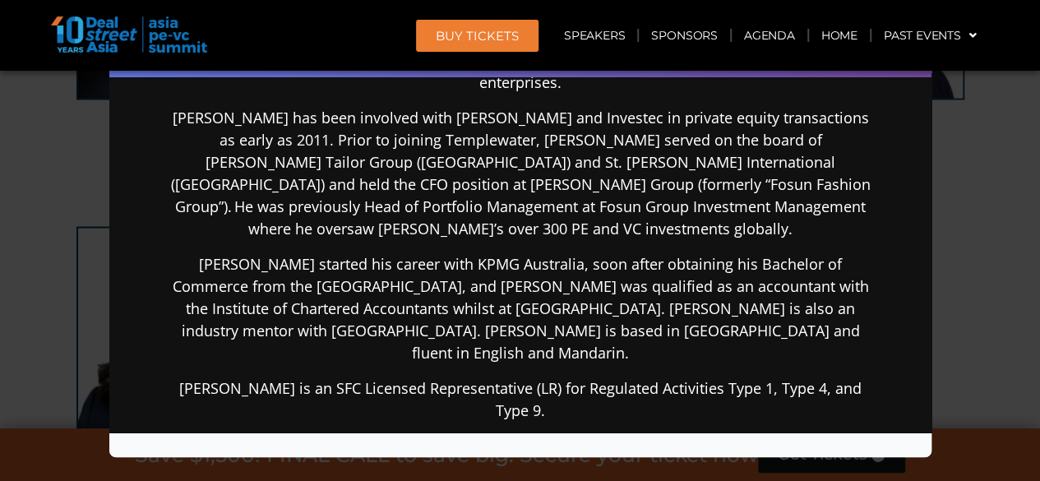
click at [1009, 241] on div "Speaker Profile ×" at bounding box center [520, 240] width 1040 height 481
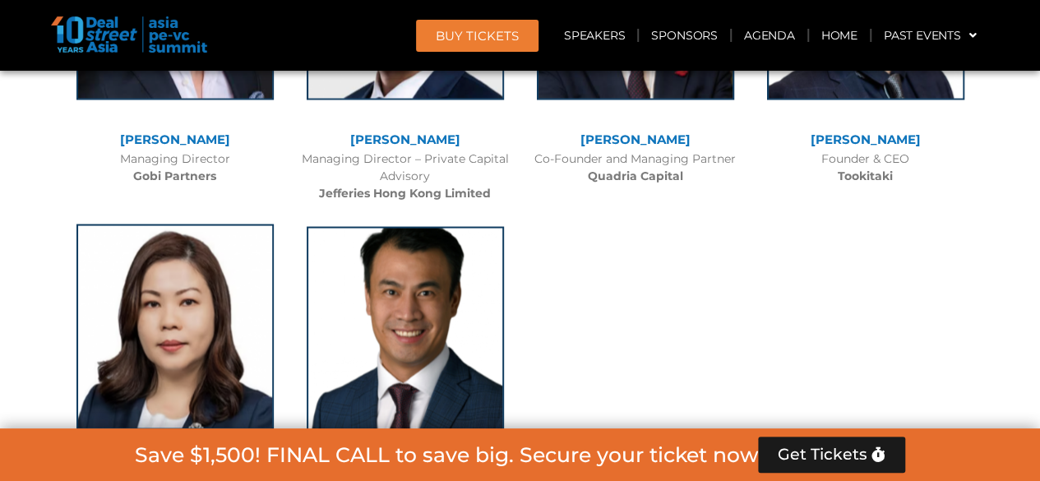
click at [127, 228] on img at bounding box center [174, 327] width 197 height 206
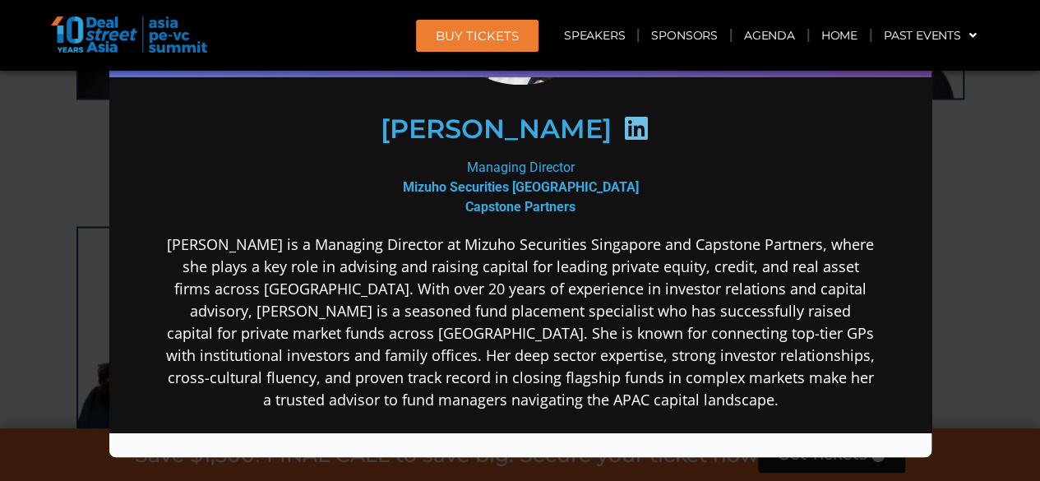
scroll to position [164, 0]
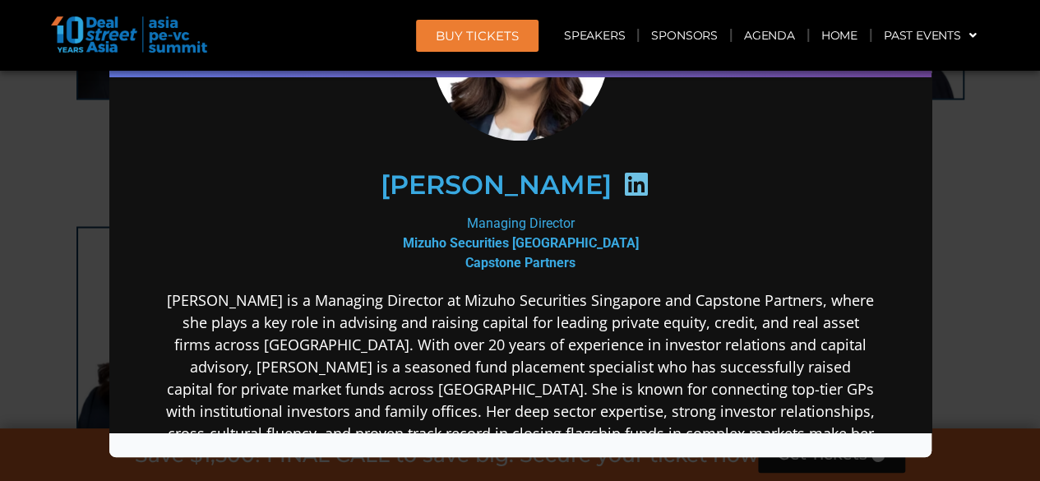
click at [622, 189] on icon at bounding box center [635, 184] width 26 height 26
click at [478, 182] on h2 "Michele Lee" at bounding box center [495, 185] width 231 height 26
drag, startPoint x: 507, startPoint y: 230, endPoint x: 520, endPoint y: 260, distance: 32.4
click at [509, 234] on div "Managing Director Mizuho Securities Singapore Capstone Partners" at bounding box center [519, 243] width 710 height 59
click at [520, 261] on b "Capstone Partners" at bounding box center [520, 263] width 110 height 16
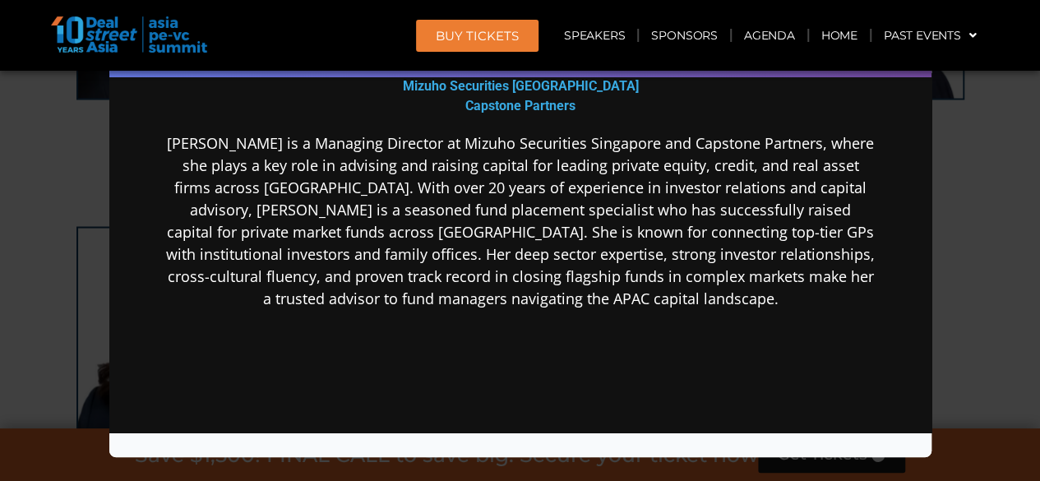
scroll to position [383, 0]
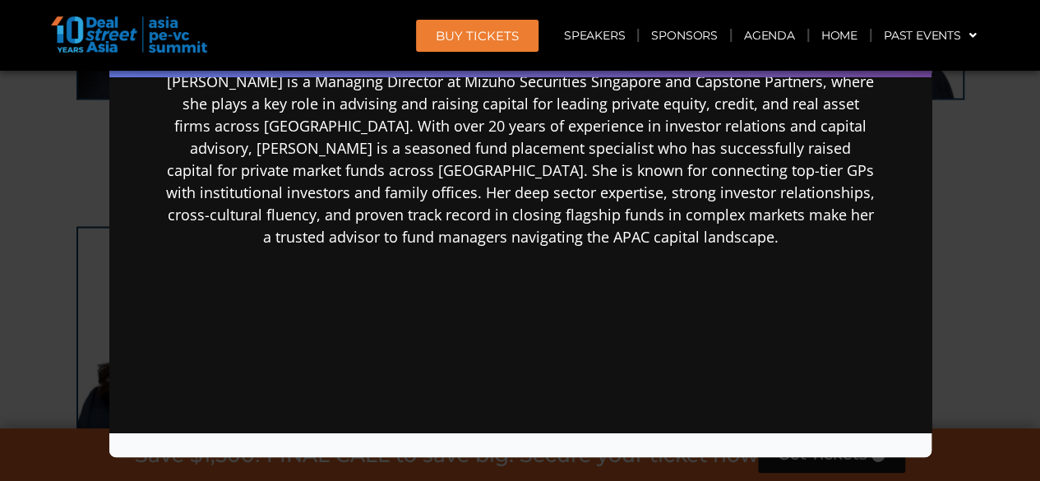
click at [970, 257] on div "Speaker Profile ×" at bounding box center [520, 240] width 1040 height 481
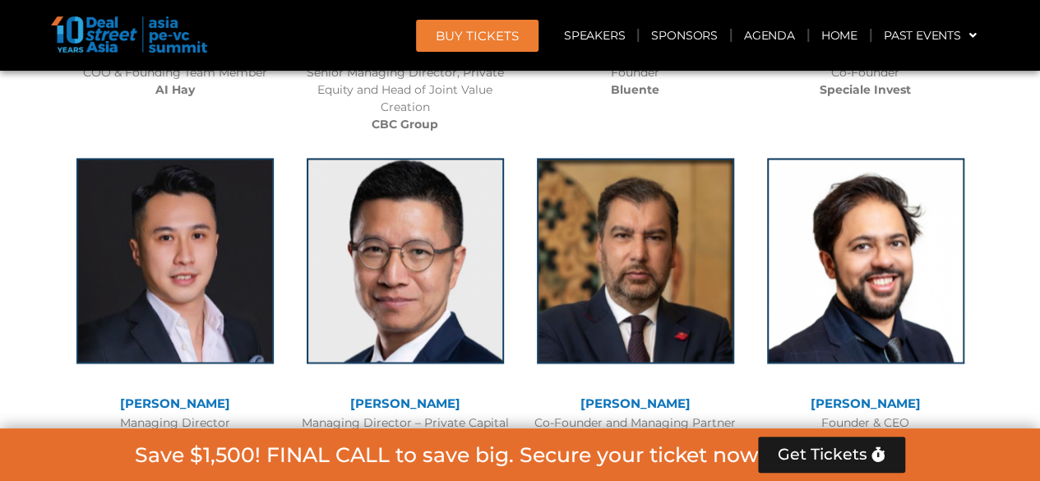
scroll to position [10559, 0]
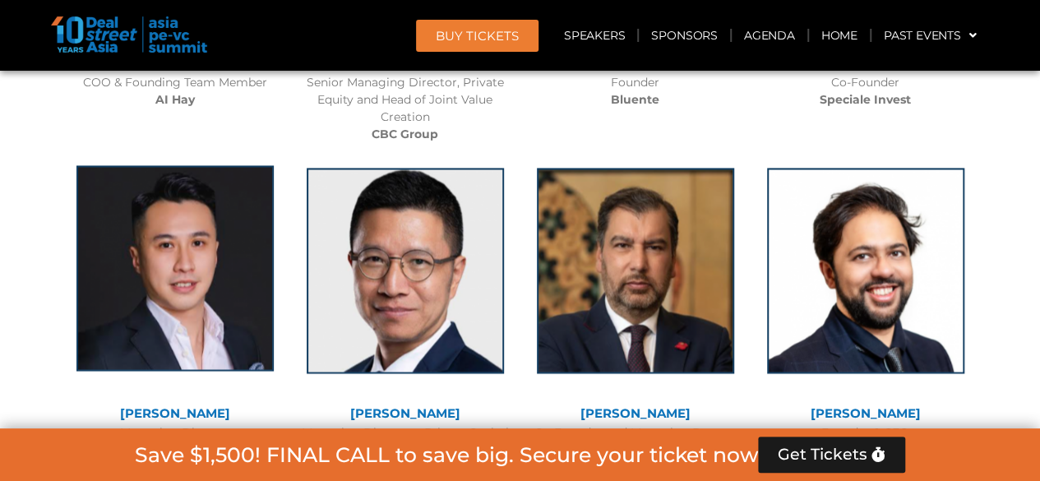
click at [224, 165] on img at bounding box center [174, 268] width 197 height 206
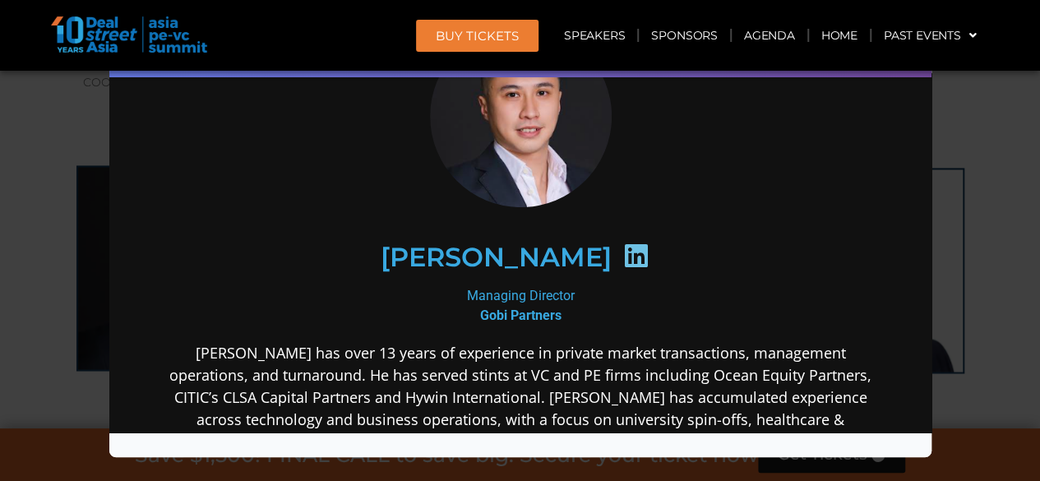
scroll to position [219, 0]
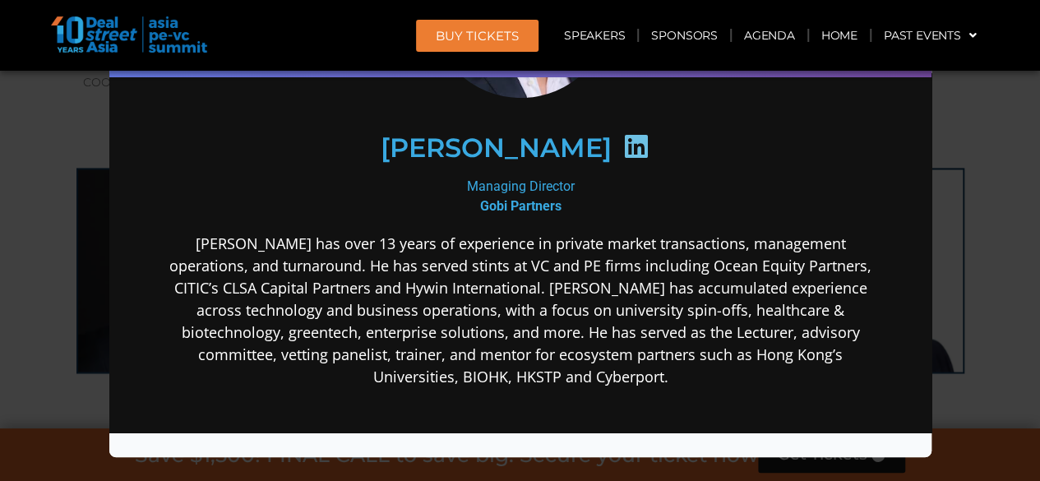
click at [988, 279] on div "Speaker Profile ×" at bounding box center [520, 240] width 1040 height 481
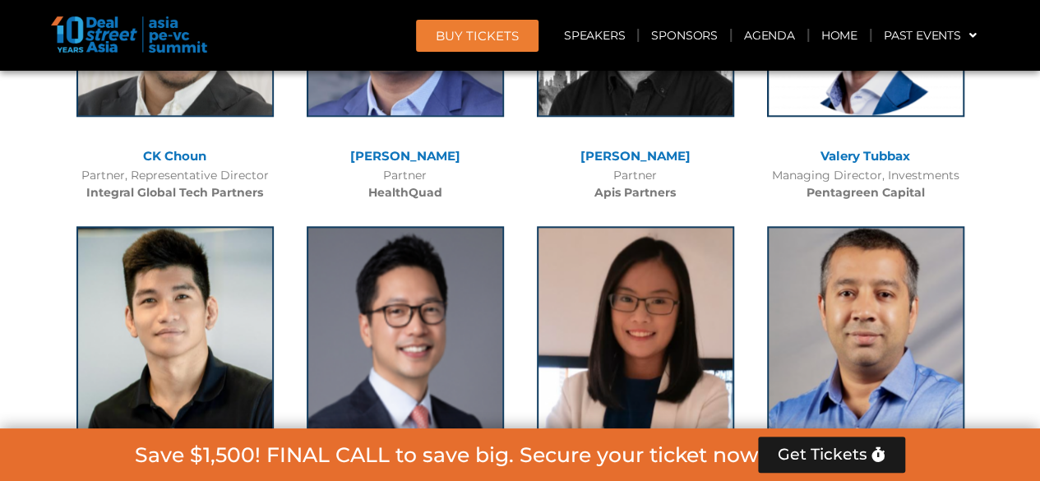
scroll to position [10175, 0]
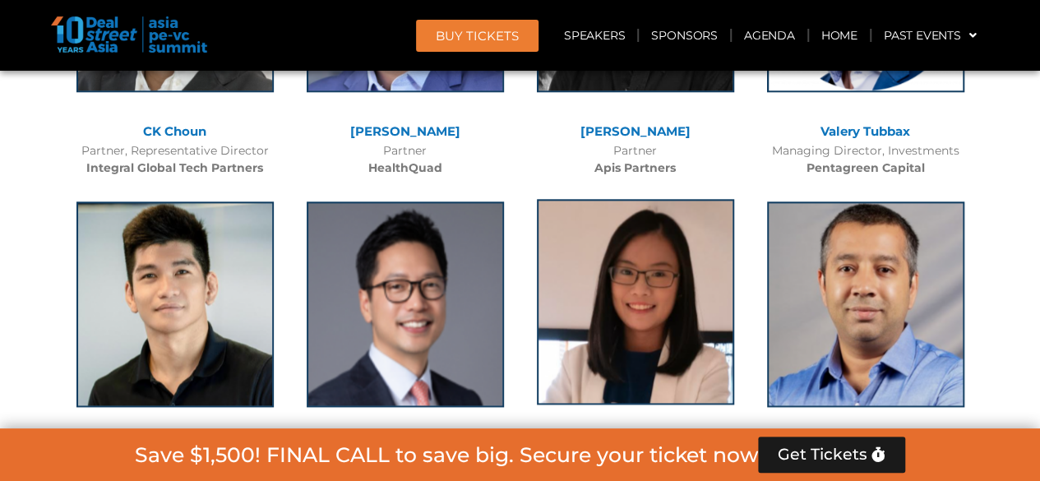
click at [634, 220] on img at bounding box center [635, 302] width 197 height 206
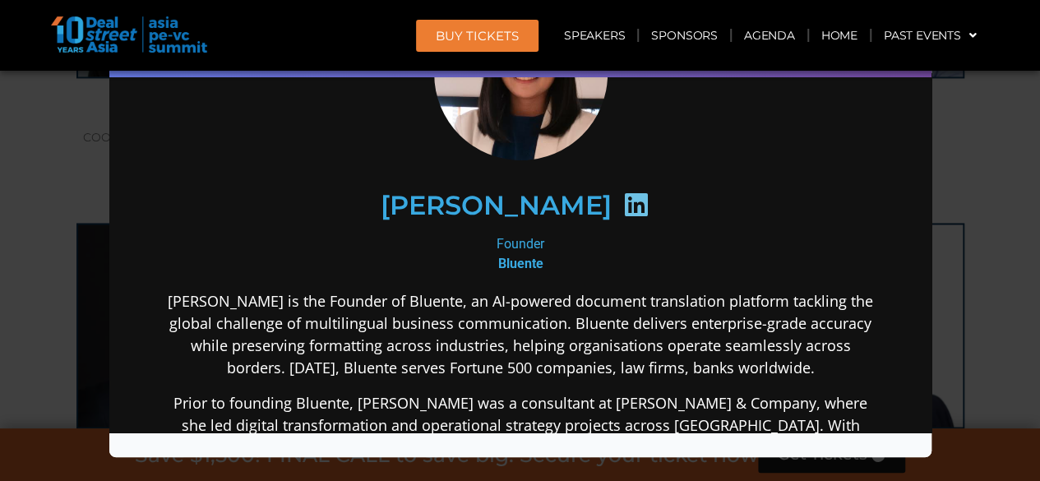
scroll to position [247, 0]
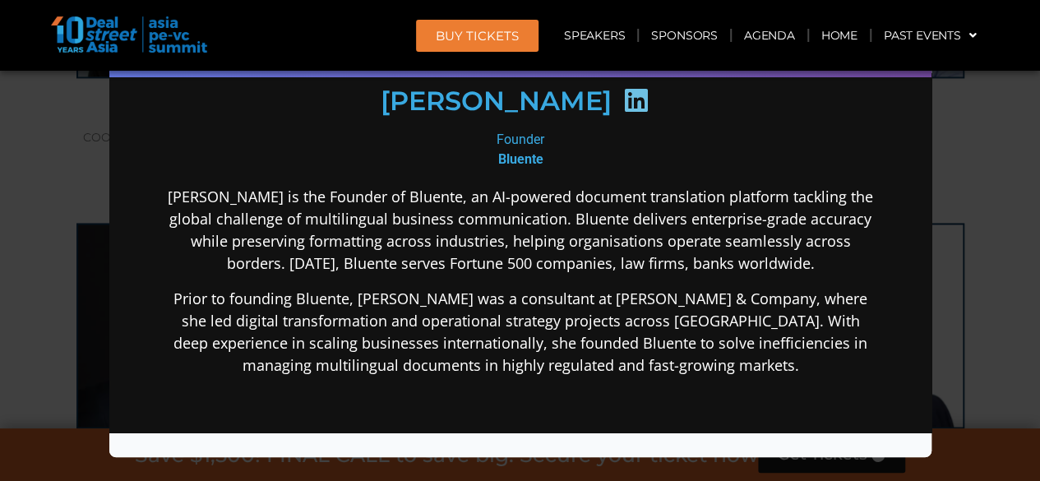
click at [260, 238] on p "Daphne Tay is the Founder of Bluente, an AI-powered document translation platfo…" at bounding box center [519, 230] width 710 height 89
click at [975, 379] on div "Speaker Profile ×" at bounding box center [520, 240] width 1040 height 481
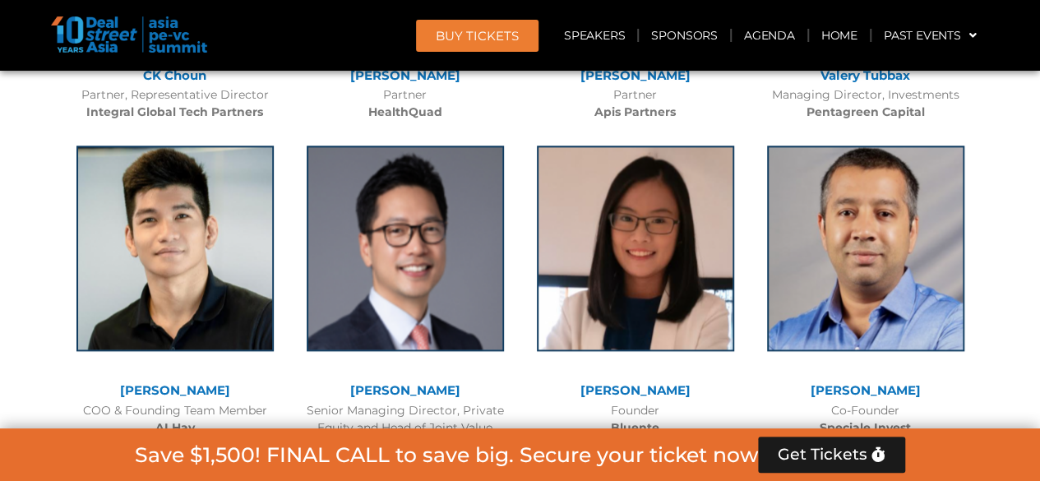
scroll to position [10230, 0]
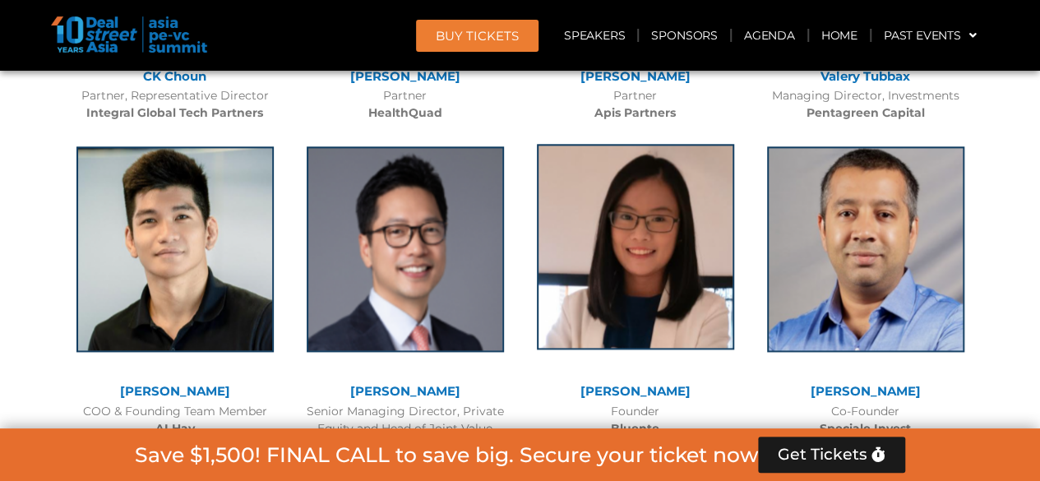
click at [636, 144] on img at bounding box center [635, 247] width 197 height 206
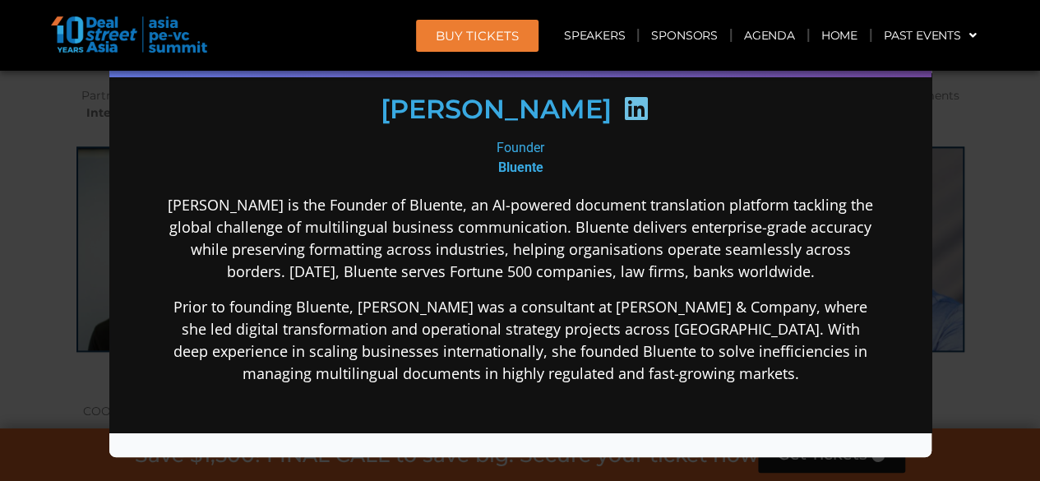
scroll to position [247, 0]
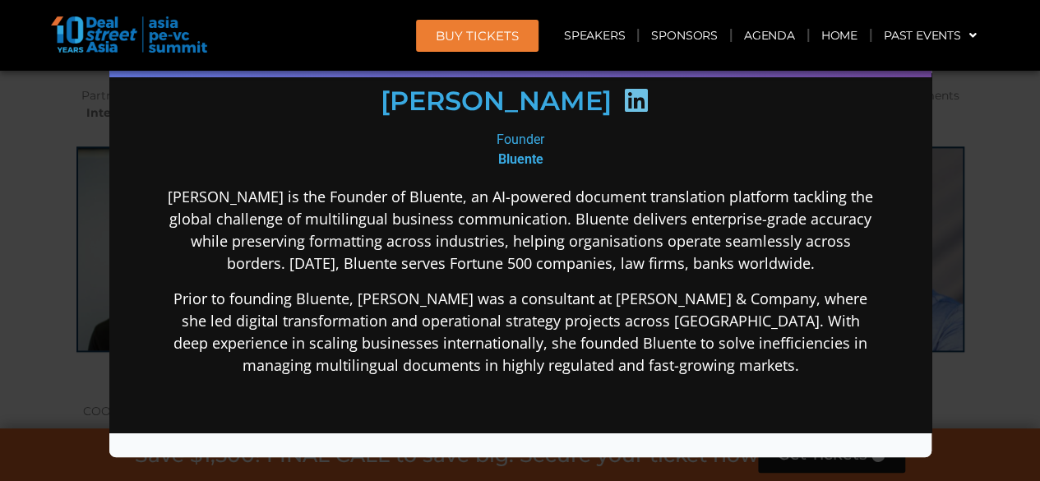
click at [622, 105] on icon at bounding box center [635, 100] width 26 height 26
click at [1011, 340] on div "Speaker Profile ×" at bounding box center [520, 240] width 1040 height 481
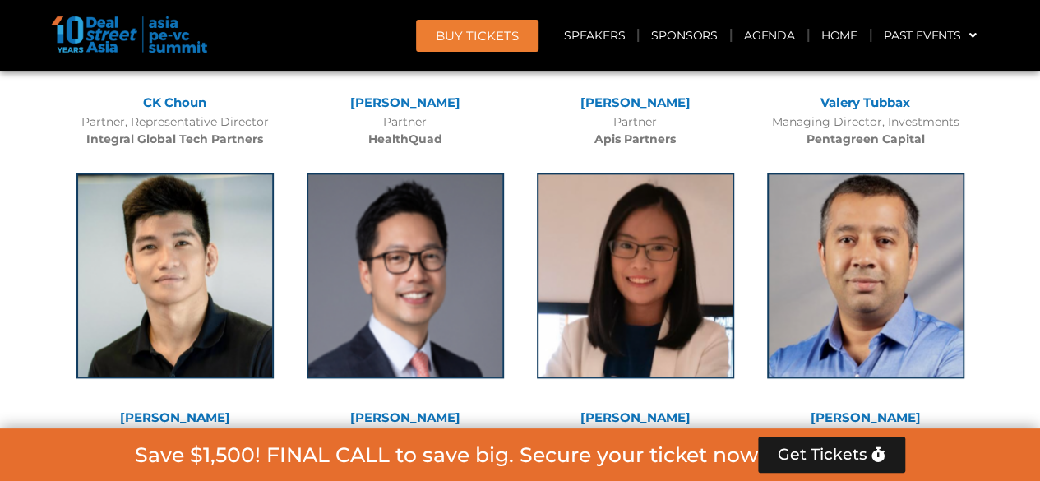
scroll to position [10175, 0]
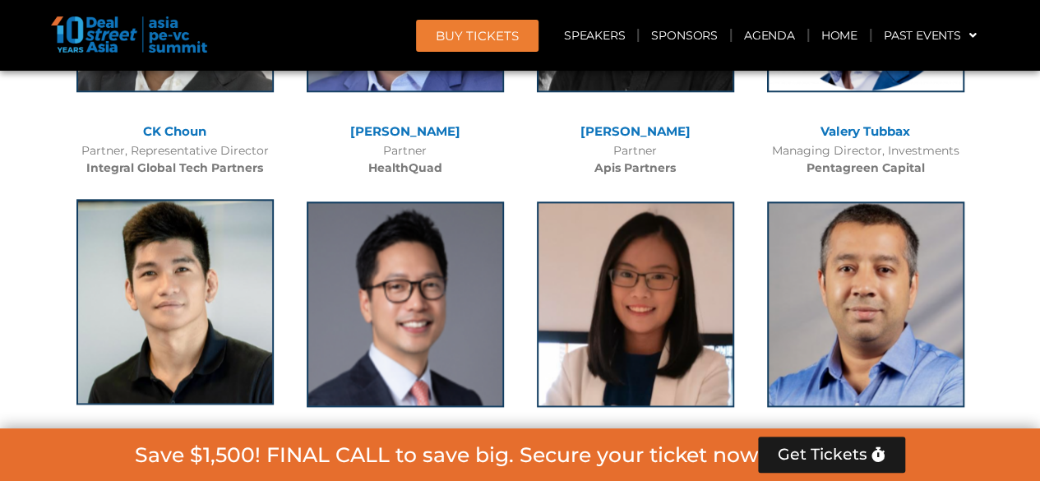
click at [111, 199] on img at bounding box center [174, 302] width 197 height 206
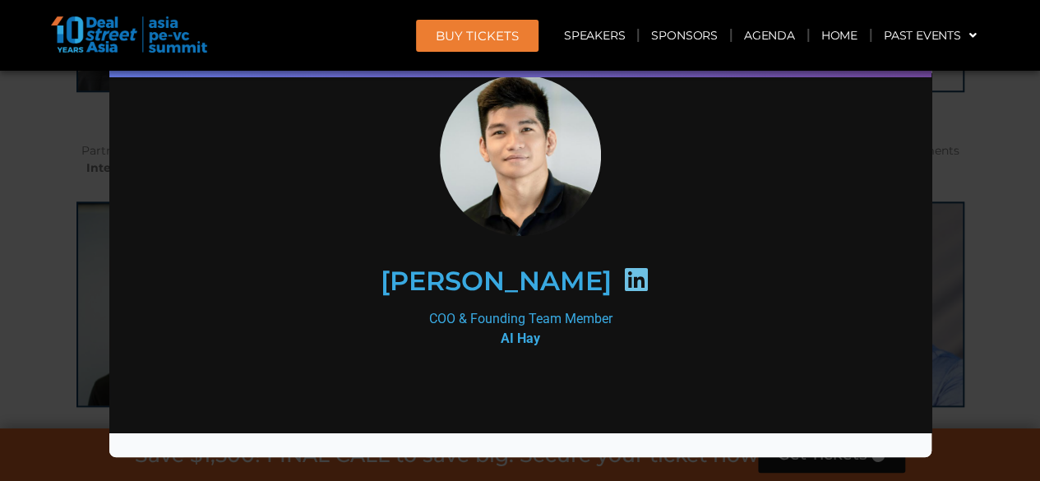
scroll to position [53, 0]
click at [1012, 220] on div "Speaker Profile ×" at bounding box center [520, 240] width 1040 height 481
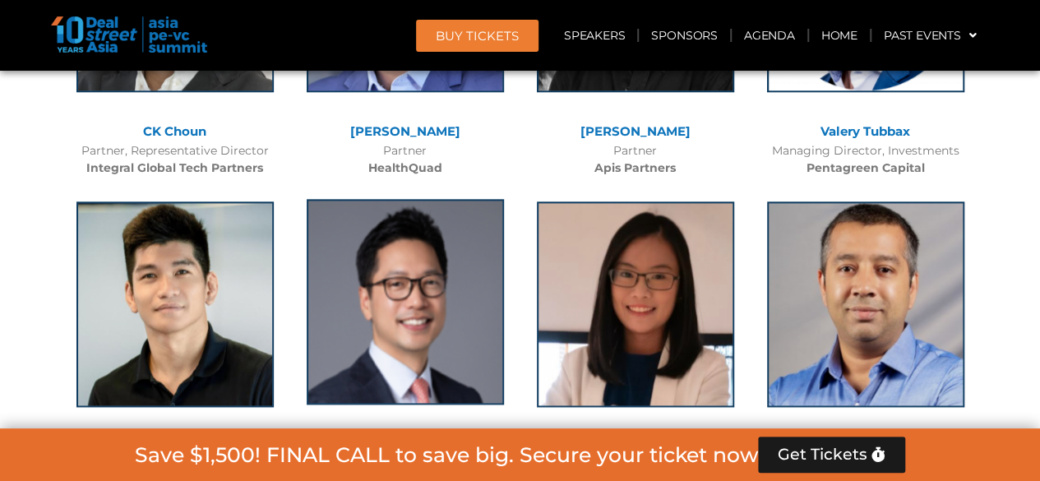
click at [448, 199] on img at bounding box center [405, 302] width 197 height 206
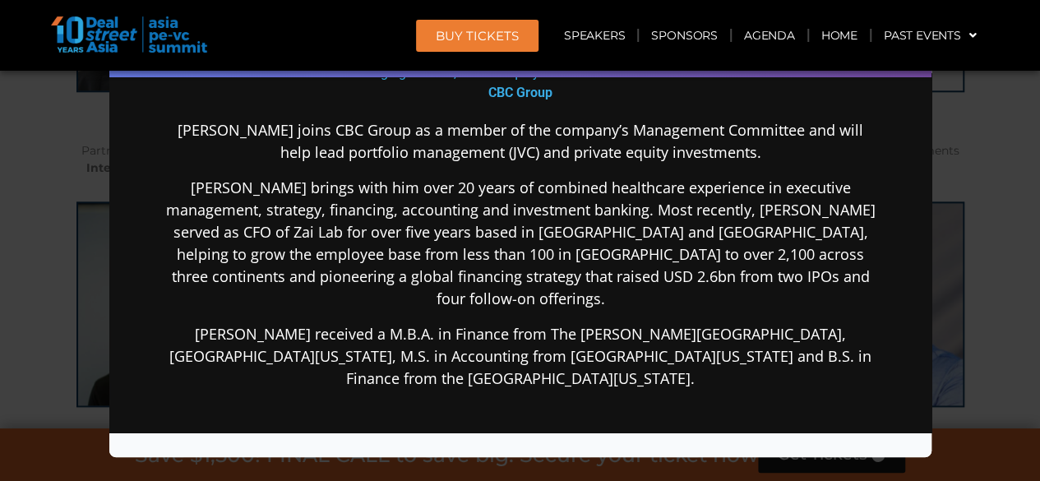
scroll to position [329, 0]
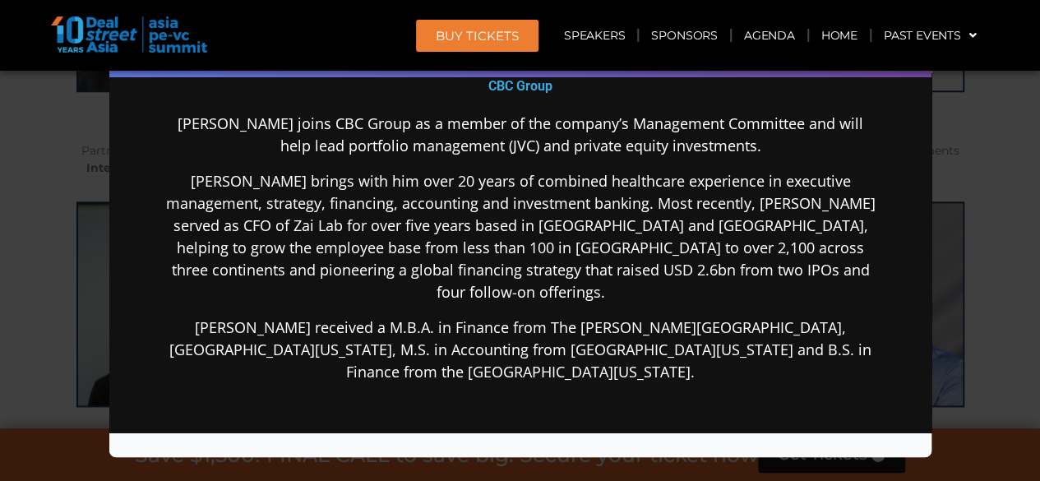
click at [427, 285] on div "Billy joins CBC Group as a member of the company’s Management Committee and wil…" at bounding box center [519, 378] width 710 height 530
click at [951, 323] on div "Speaker Profile ×" at bounding box center [520, 240] width 1040 height 481
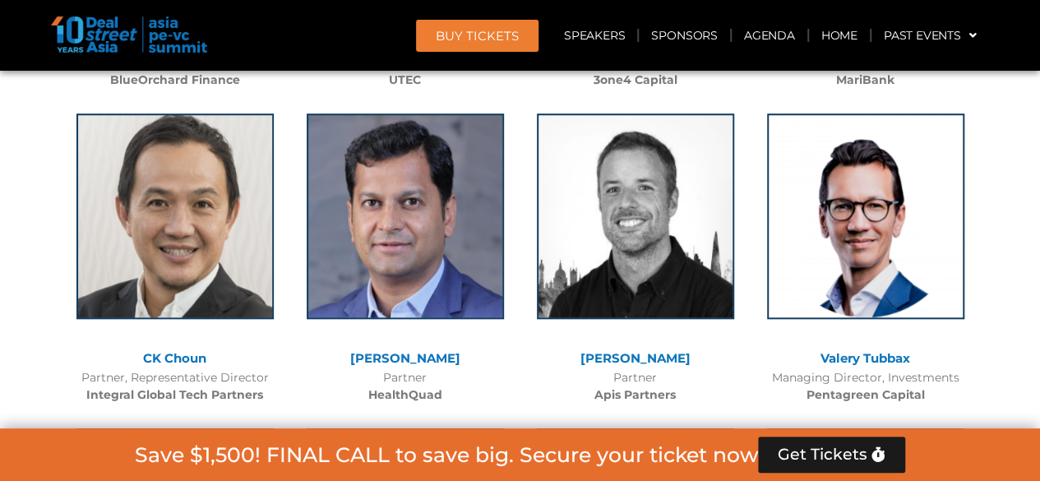
scroll to position [9874, 0]
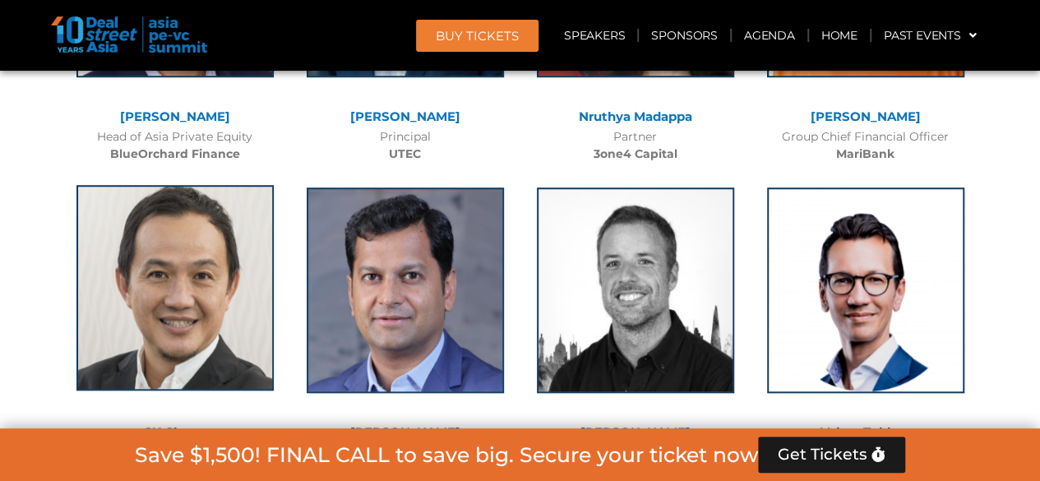
click at [132, 185] on img at bounding box center [174, 288] width 197 height 206
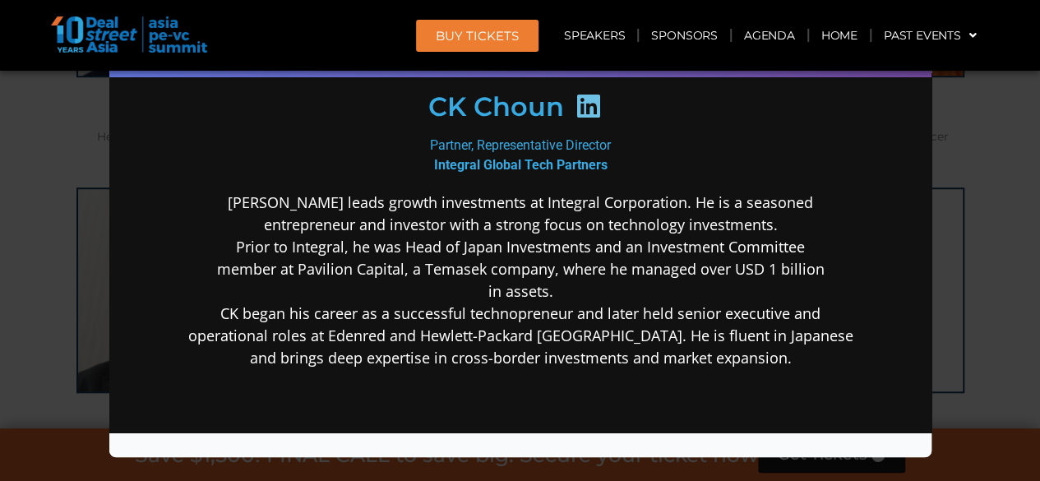
scroll to position [247, 0]
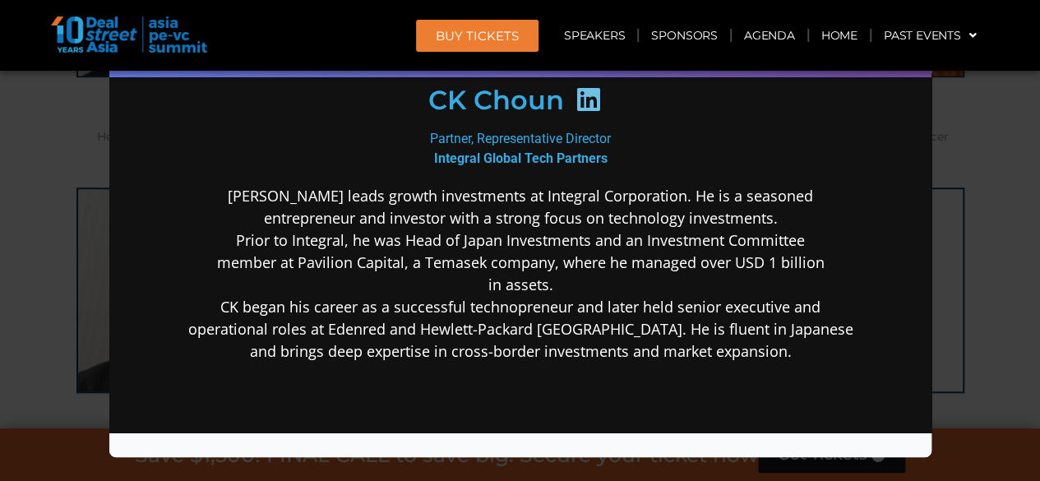
click at [593, 94] on icon at bounding box center [587, 99] width 26 height 26
click at [974, 312] on div "Speaker Profile ×" at bounding box center [520, 240] width 1040 height 481
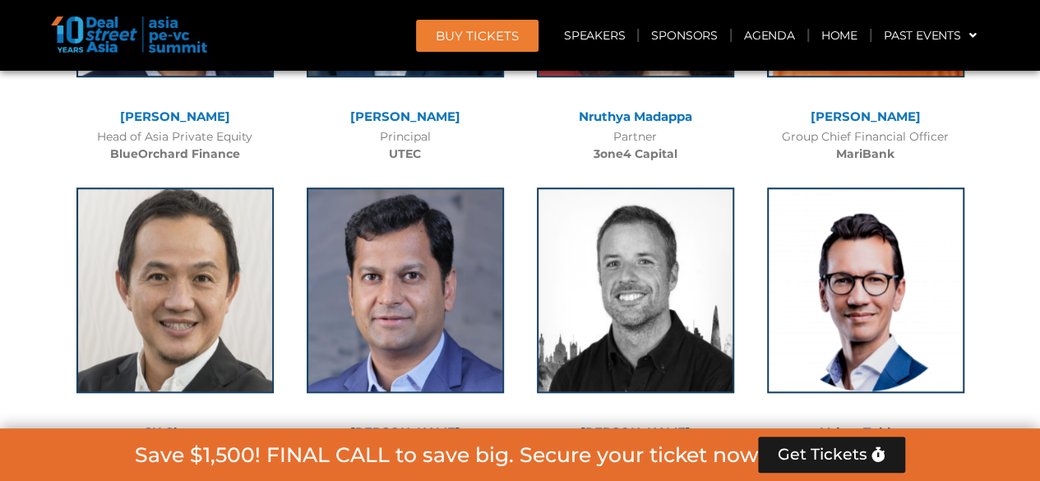
click at [970, 443] on div "Managing Director, Investments Pentagreen Capital" at bounding box center [866, 460] width 214 height 35
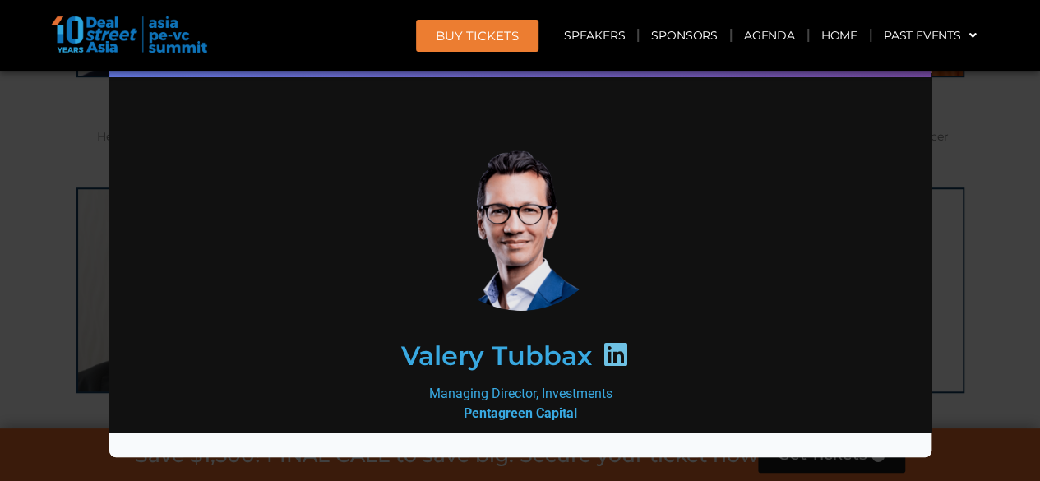
scroll to position [0, 0]
click at [983, 144] on div "Speaker Profile ×" at bounding box center [520, 240] width 1040 height 481
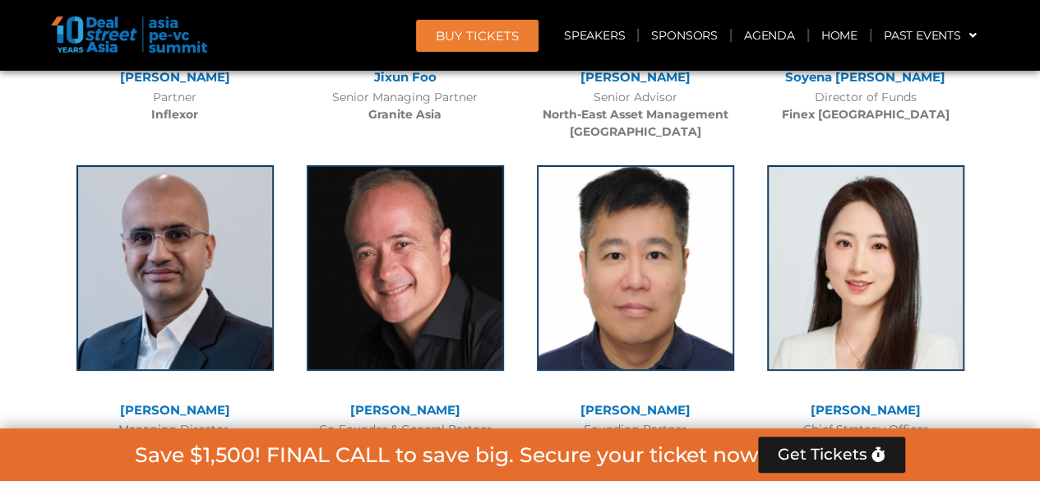
scroll to position [9188, 0]
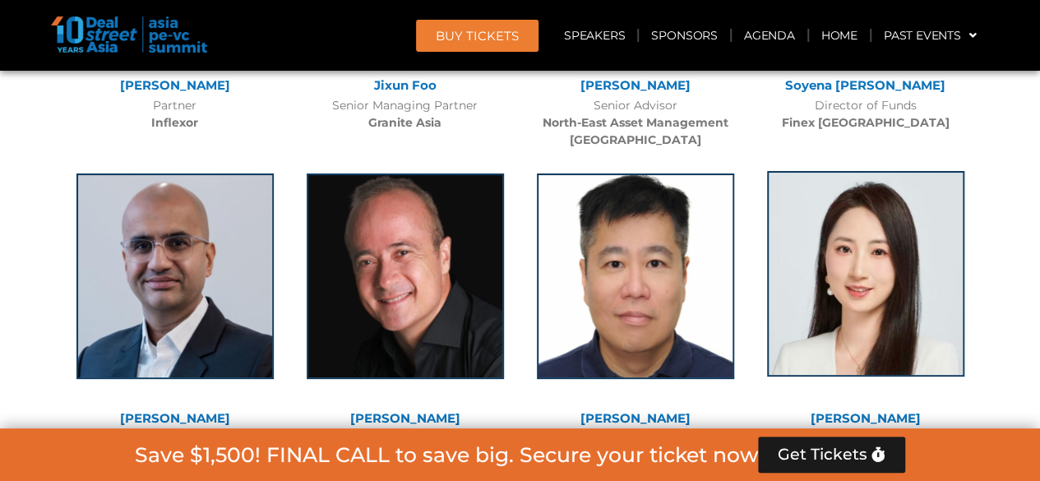
click at [814, 180] on img at bounding box center [865, 274] width 197 height 206
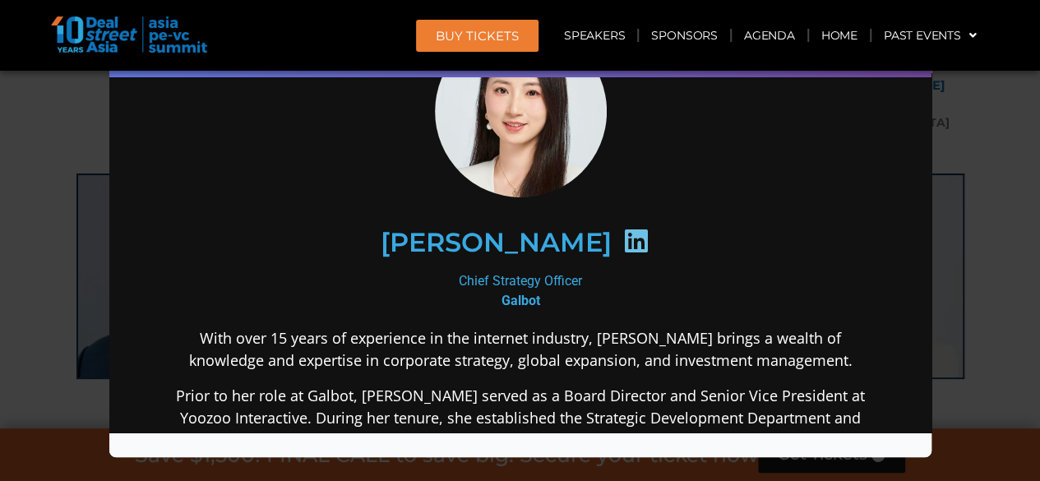
scroll to position [0, 0]
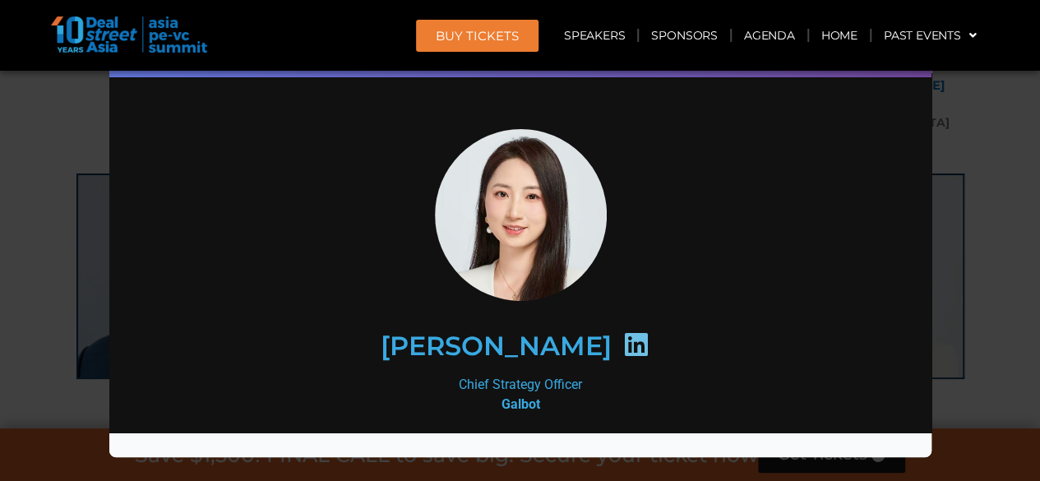
click at [970, 280] on div "Speaker Profile ×" at bounding box center [520, 240] width 1040 height 481
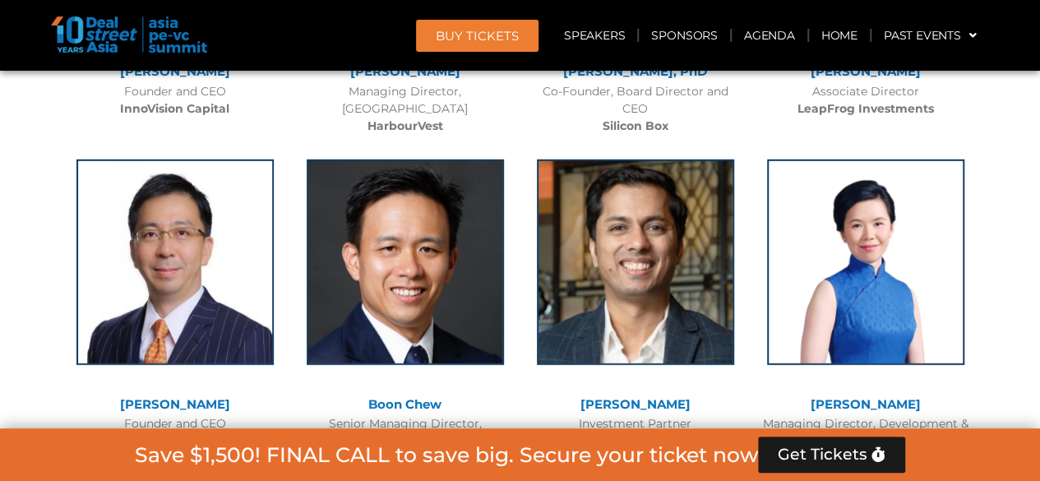
scroll to position [8503, 0]
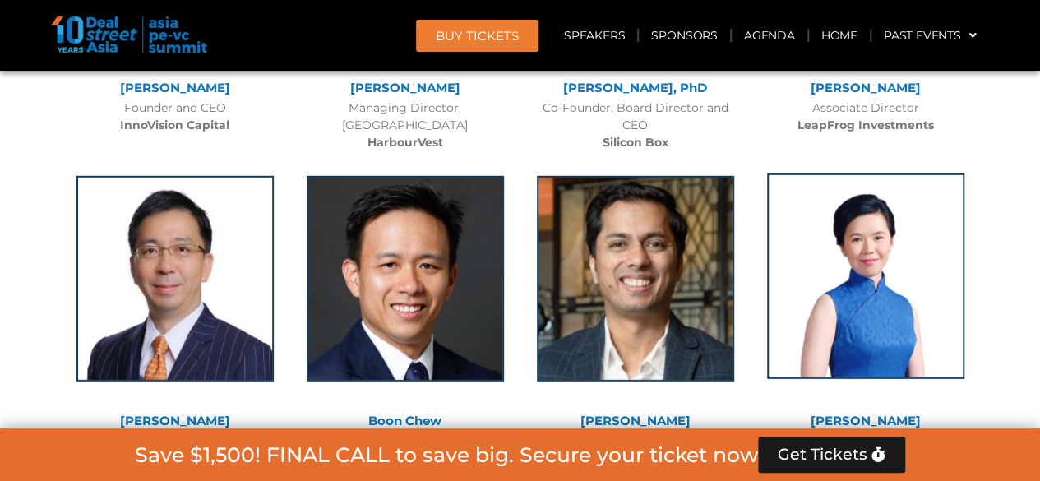
click at [884, 173] on img at bounding box center [865, 276] width 197 height 206
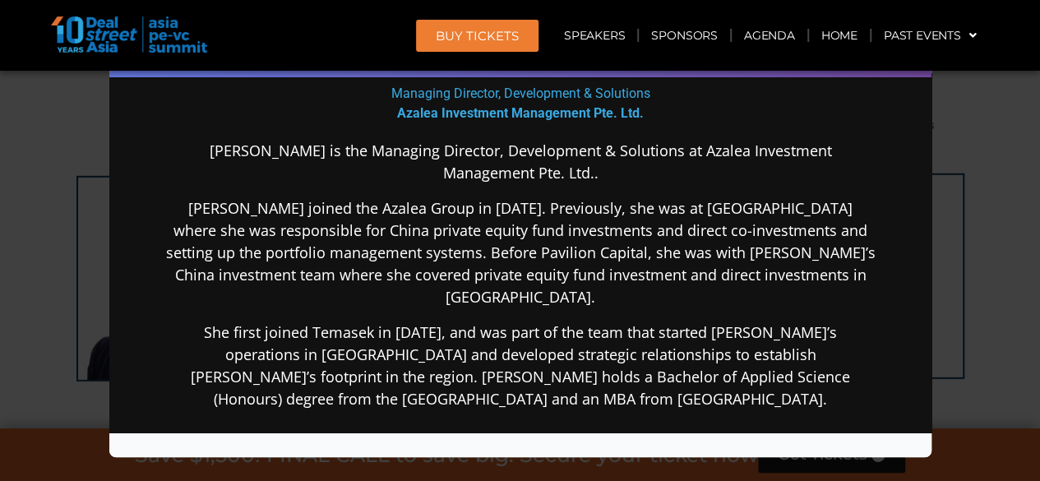
scroll to position [219, 0]
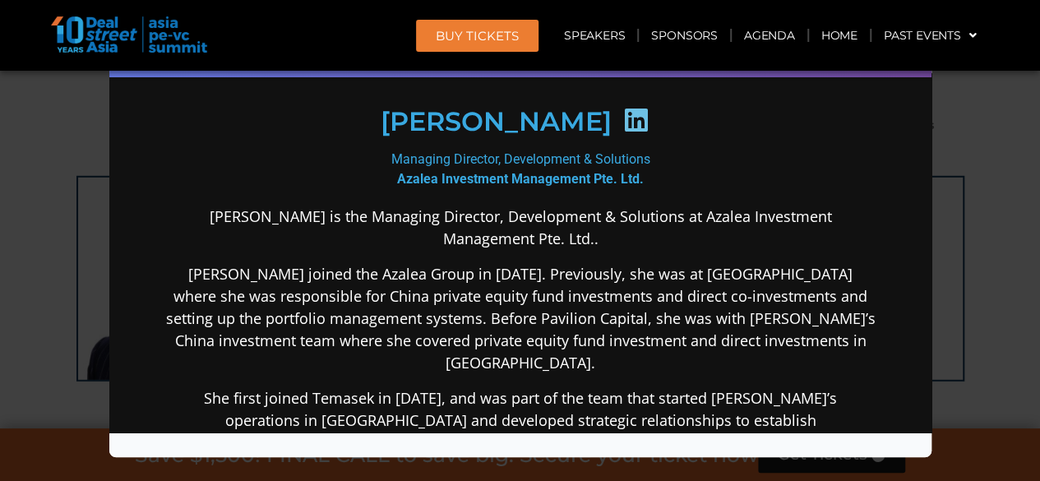
click at [1013, 303] on div "Speaker Profile ×" at bounding box center [520, 240] width 1040 height 481
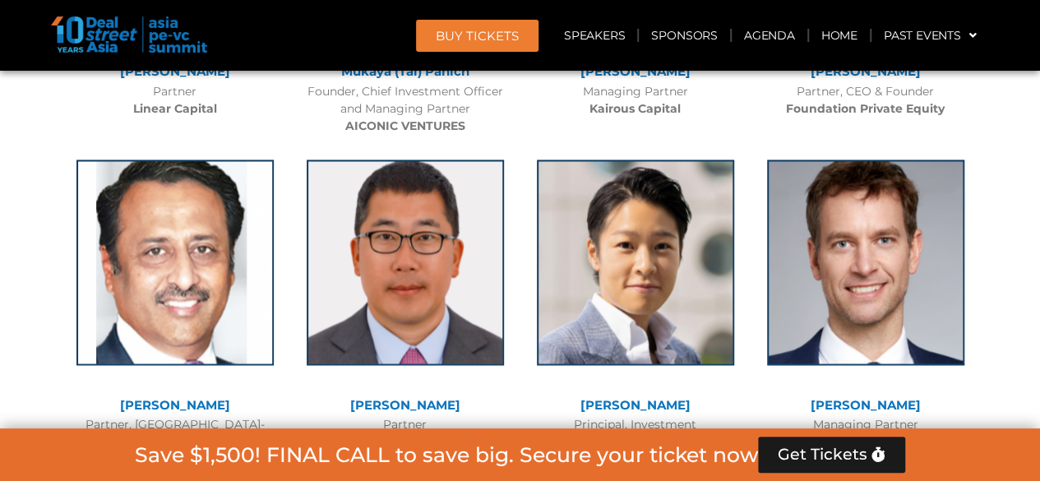
scroll to position [7489, 0]
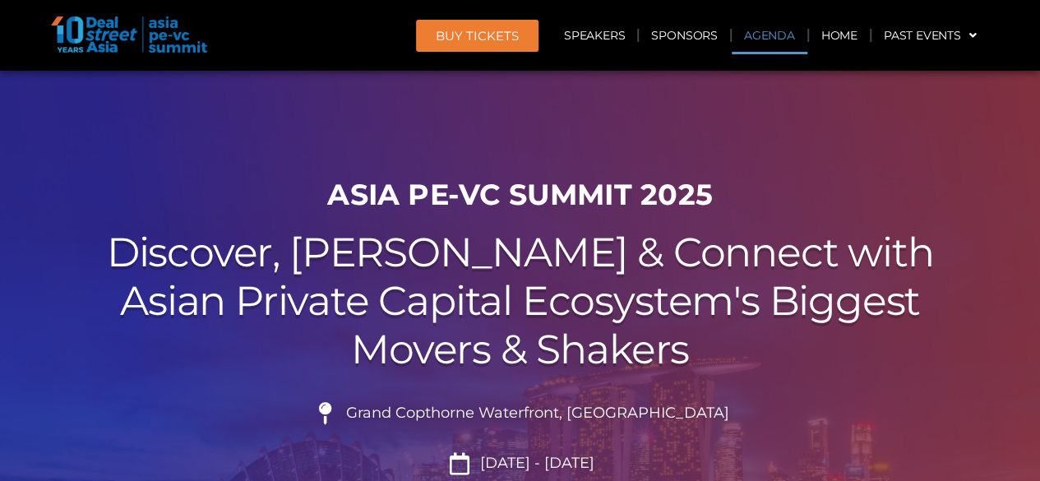
click at [776, 49] on link "Agenda" at bounding box center [770, 35] width 76 height 38
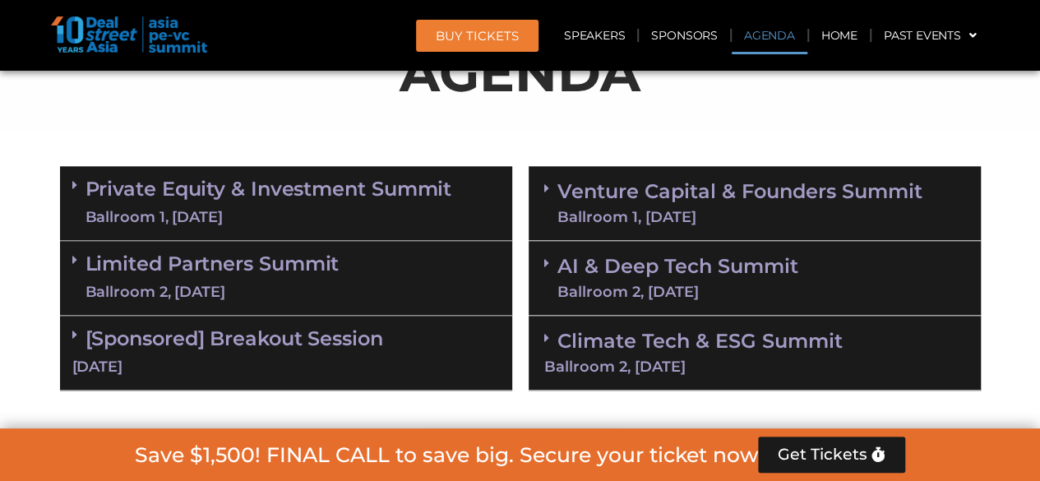
scroll to position [928, 0]
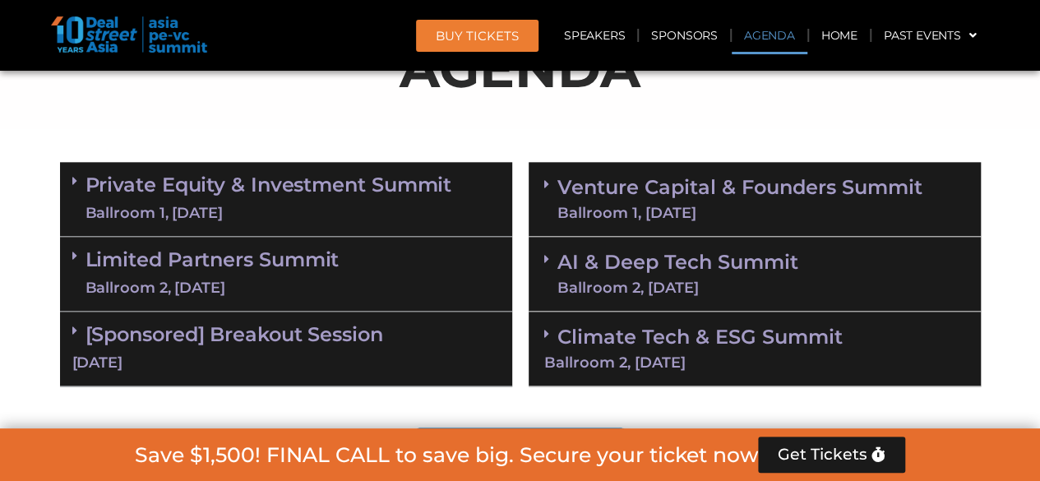
click at [395, 221] on div "Ballroom 1, 10 Sept" at bounding box center [269, 213] width 367 height 21
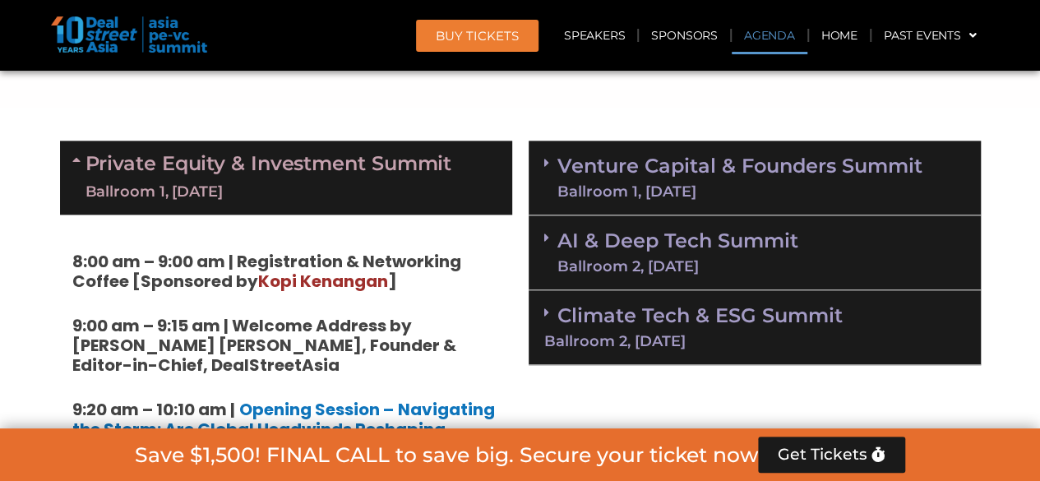
scroll to position [955, 0]
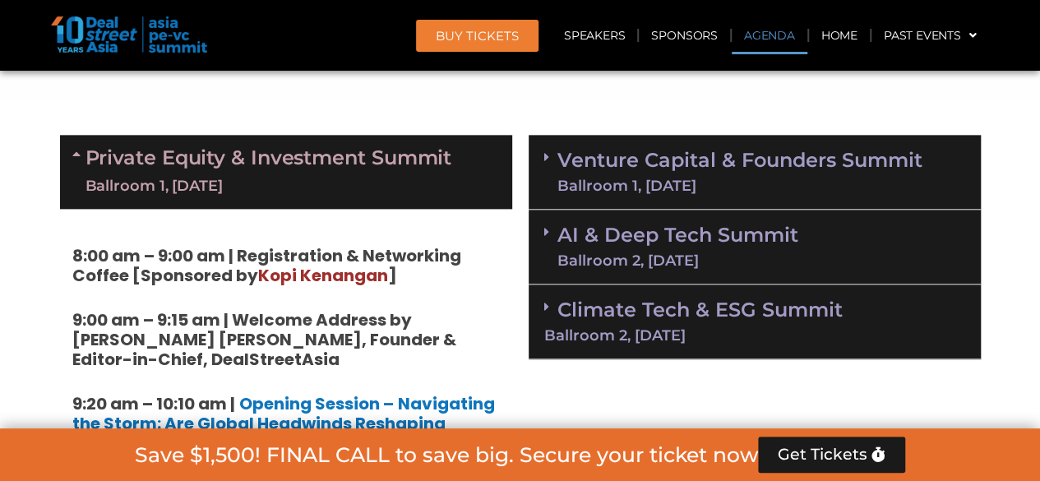
click at [655, 192] on div "Ballroom 1, 11 Sept" at bounding box center [739, 185] width 365 height 15
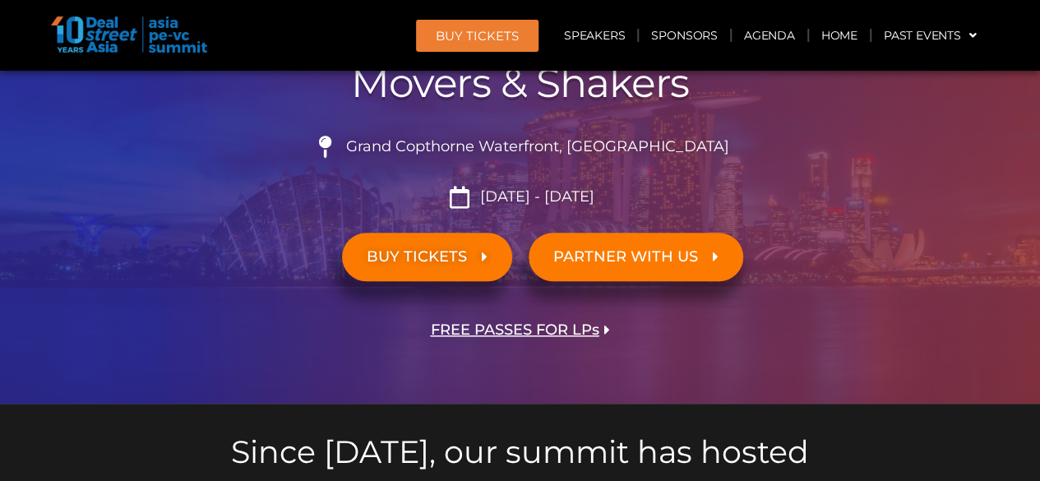
scroll to position [95, 0]
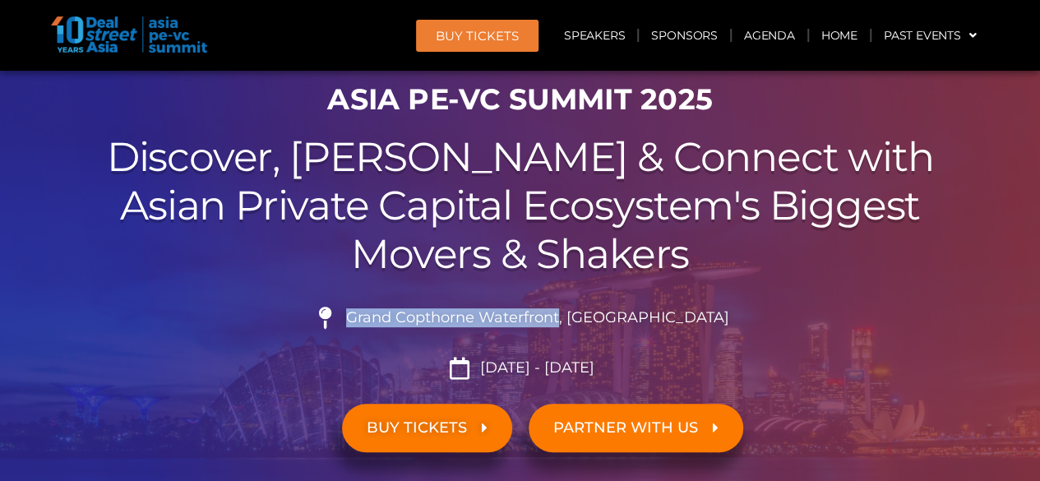
drag, startPoint x: 391, startPoint y: 317, endPoint x: 448, endPoint y: 147, distance: 178.6
click at [604, 323] on span "Grand Copthorne Waterfront, Singapore​" at bounding box center [535, 318] width 387 height 18
copy span "Grand Copthorne Waterfront,"
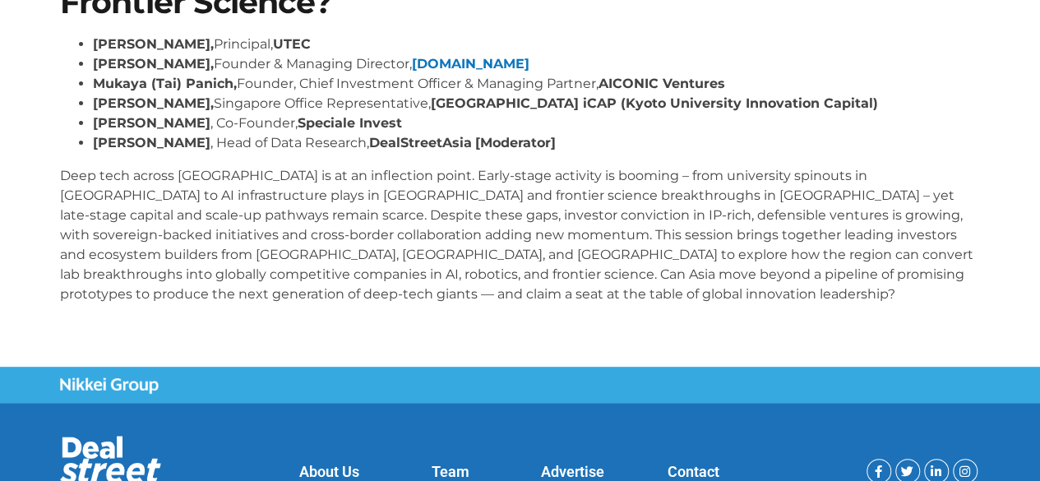
scroll to position [109, 0]
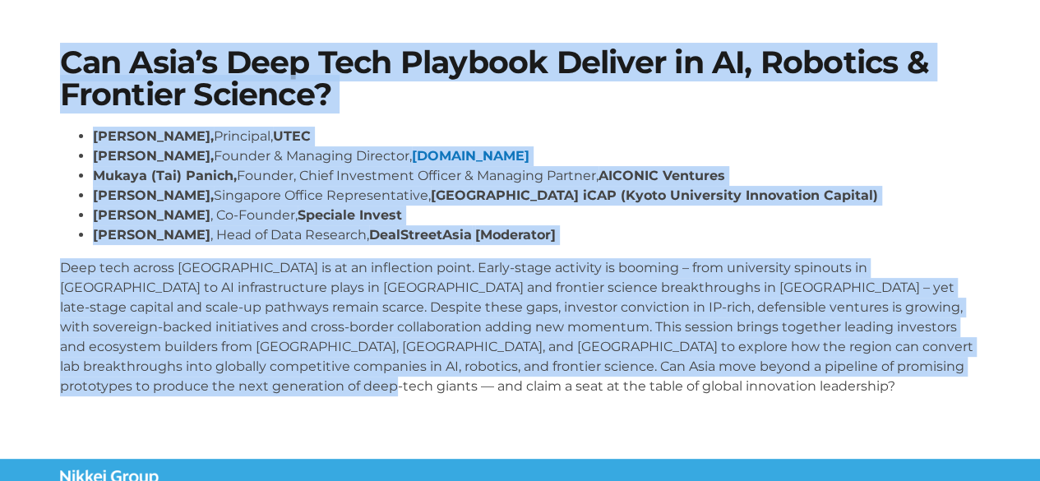
drag, startPoint x: 39, startPoint y: 58, endPoint x: 421, endPoint y: 285, distance: 443.9
click at [424, 406] on section "Can Asia’s Deep Tech Playbook Deliver in AI, Robotics & Frontier Science? [PERS…" at bounding box center [520, 228] width 1040 height 461
copy div "Lor Ipsu’d Sita Cons Adipisci Elitsed do EI, Temporin & Utlabore Etdolor? Magna…"
